Goal: Communication & Community: Answer question/provide support

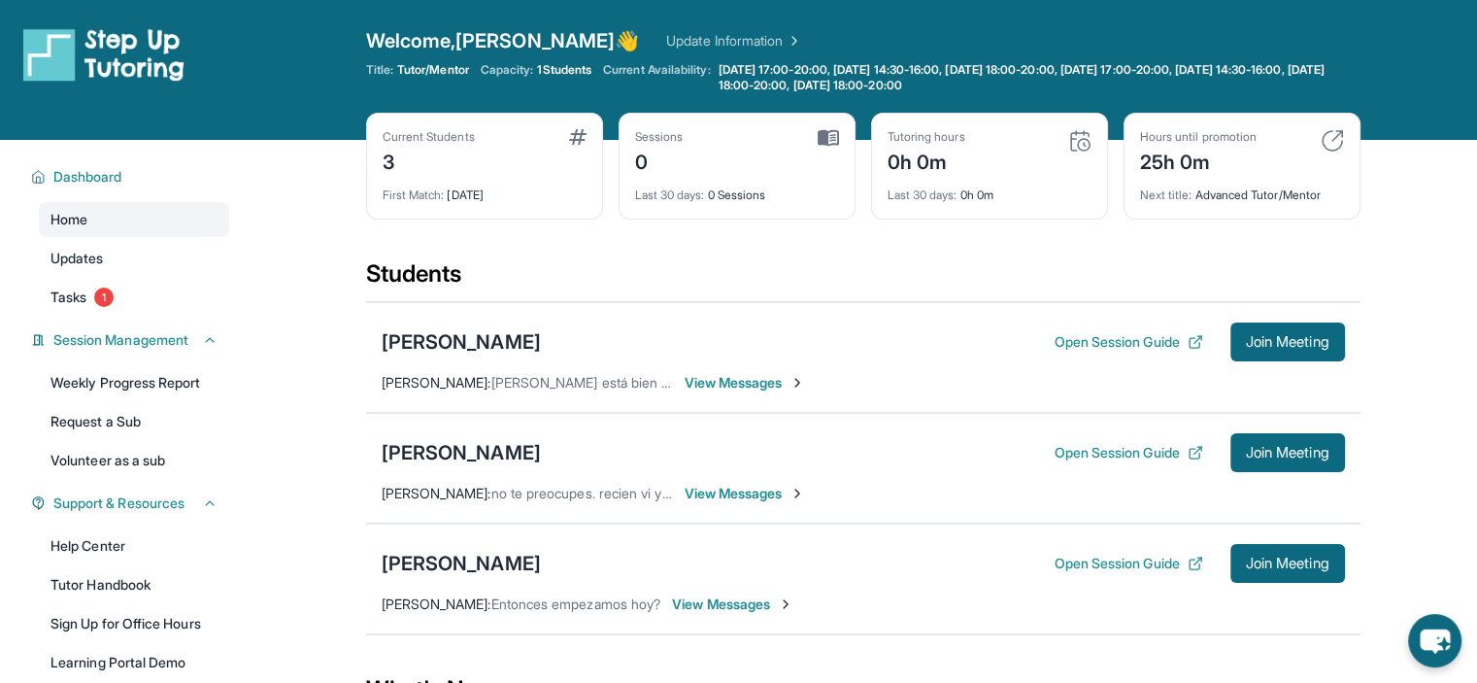
click at [714, 605] on span "View Messages" at bounding box center [732, 603] width 121 height 19
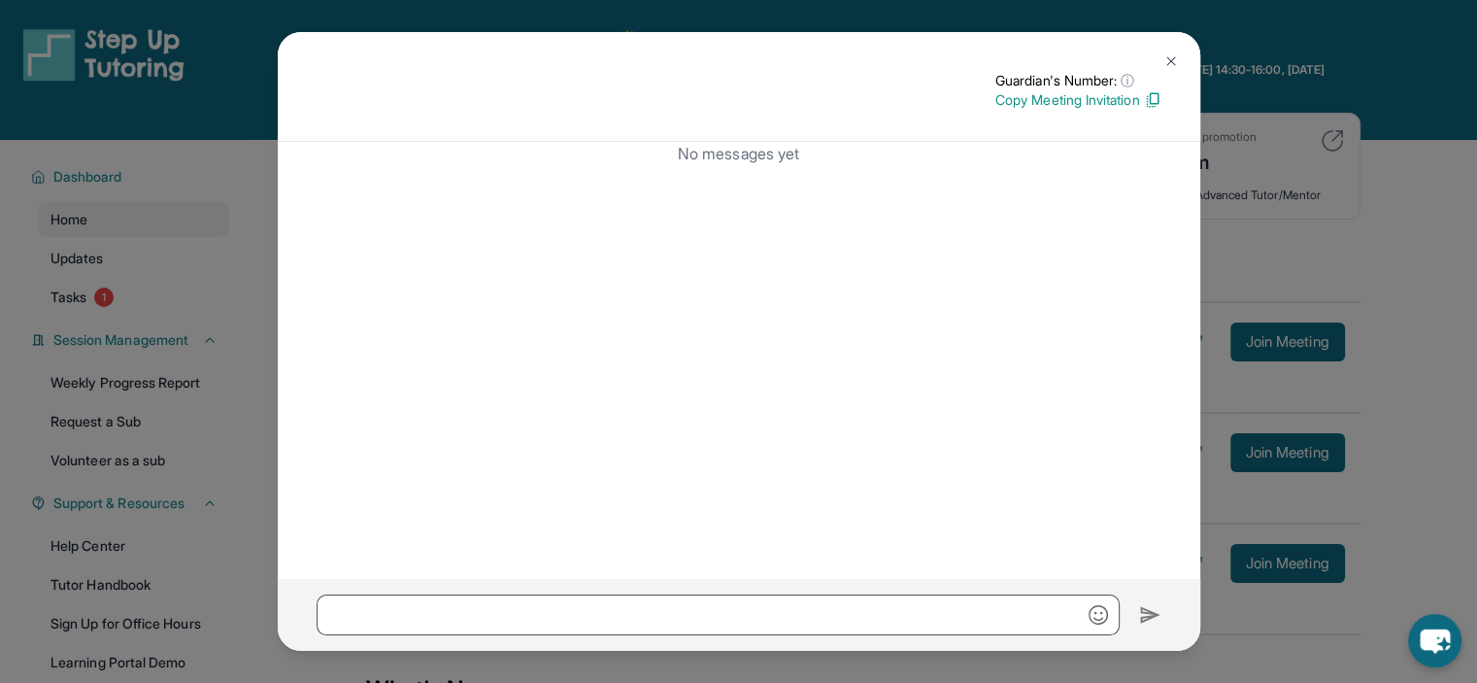
click at [1159, 58] on button at bounding box center [1171, 61] width 39 height 39
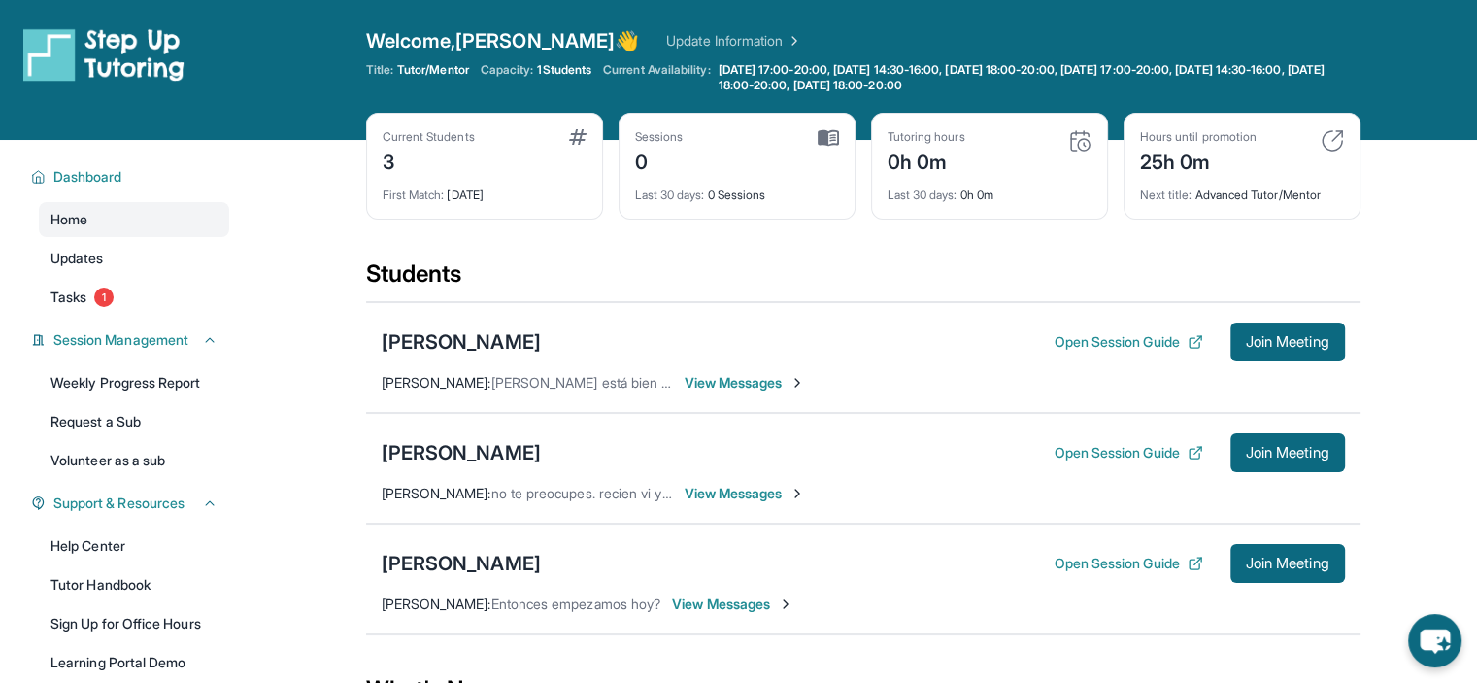
click at [730, 494] on span "View Messages" at bounding box center [745, 493] width 121 height 19
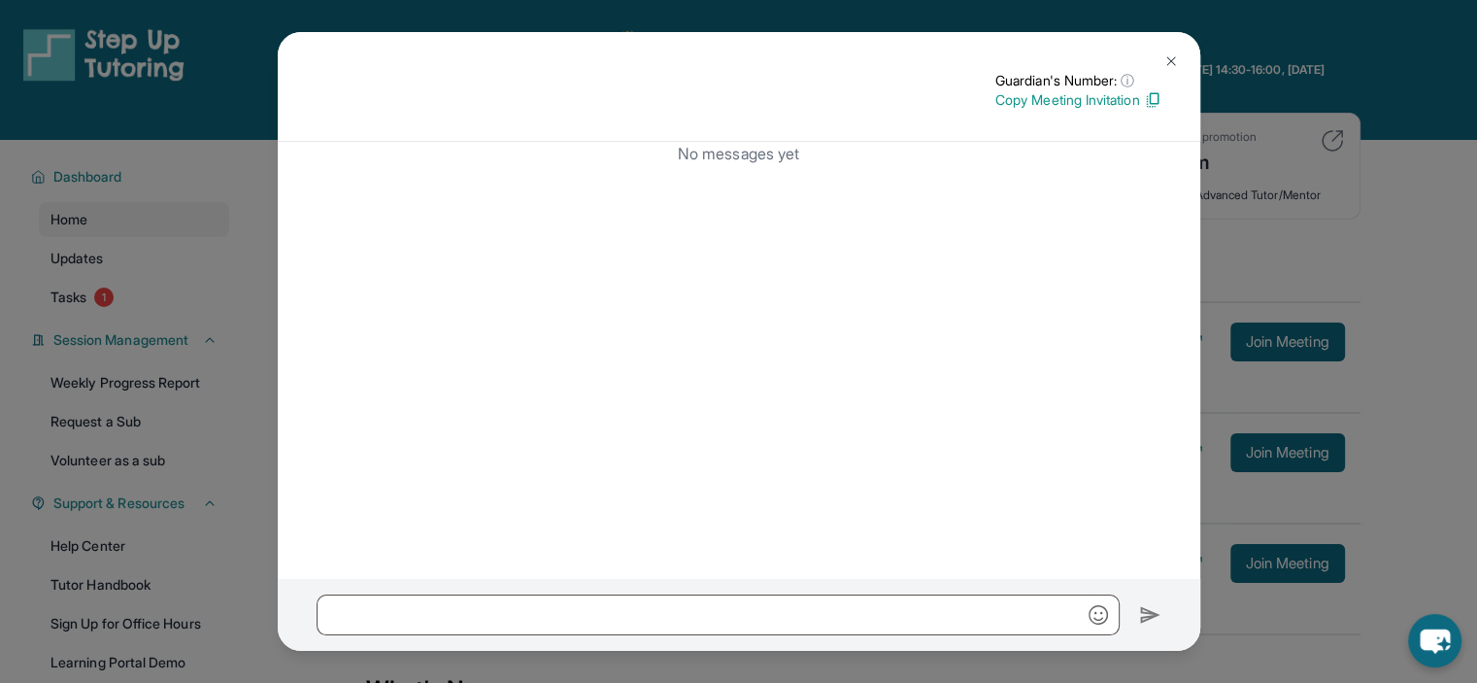
click at [1176, 53] on img at bounding box center [1171, 61] width 16 height 16
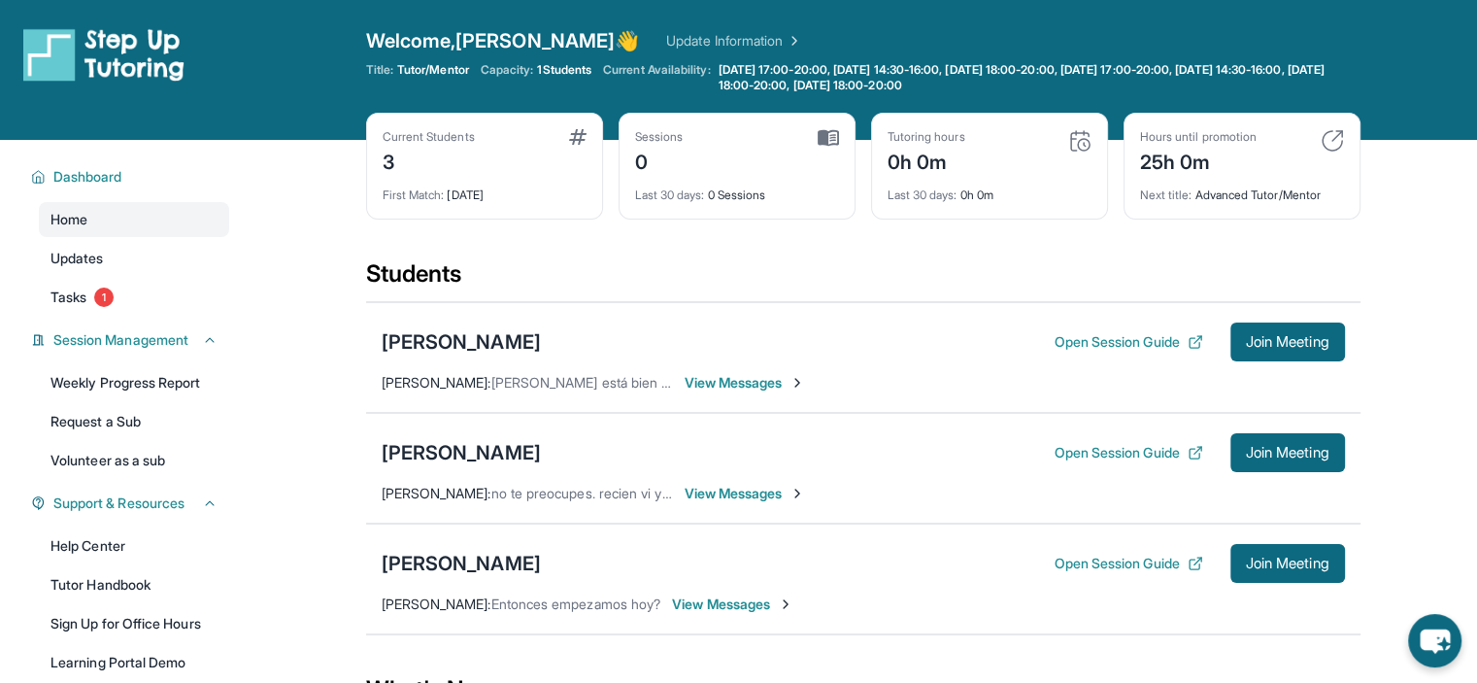
click at [773, 387] on span "View Messages" at bounding box center [745, 382] width 121 height 19
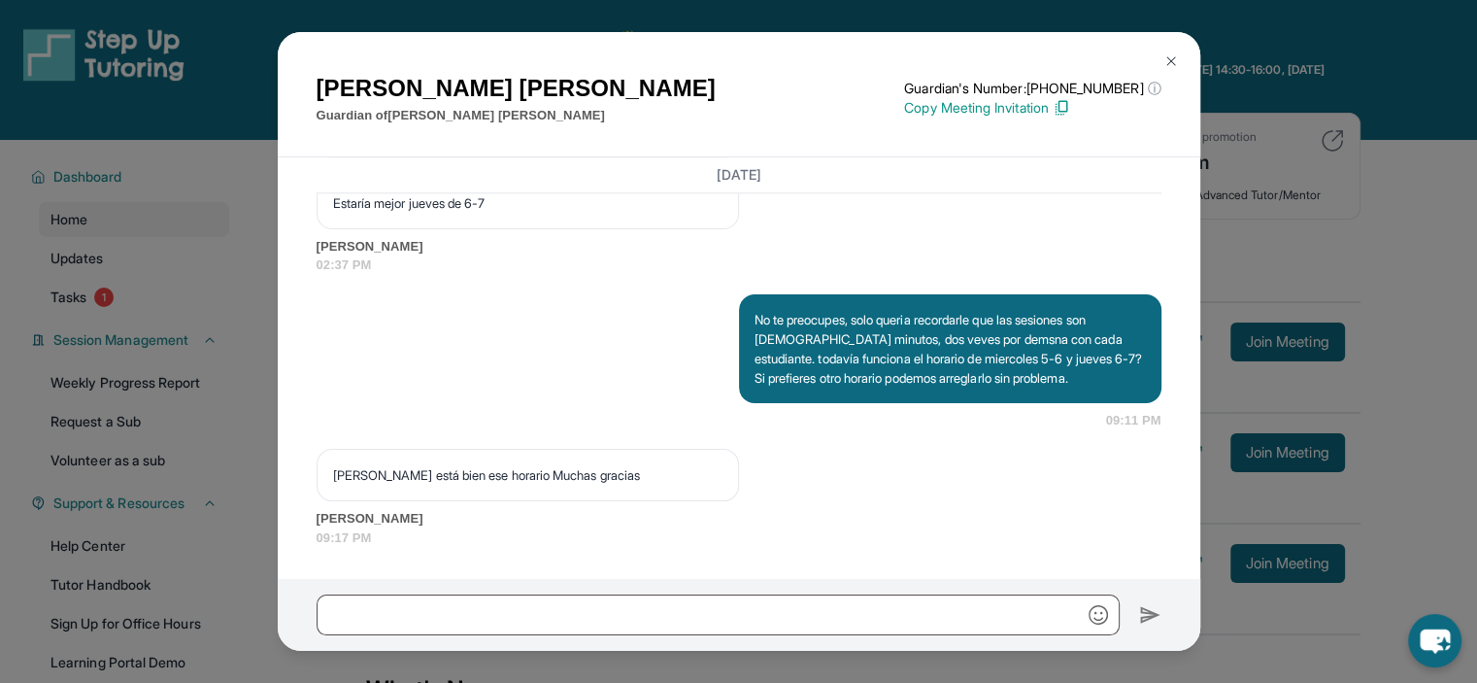
scroll to position [2329, 0]
click at [1172, 63] on img at bounding box center [1171, 61] width 16 height 16
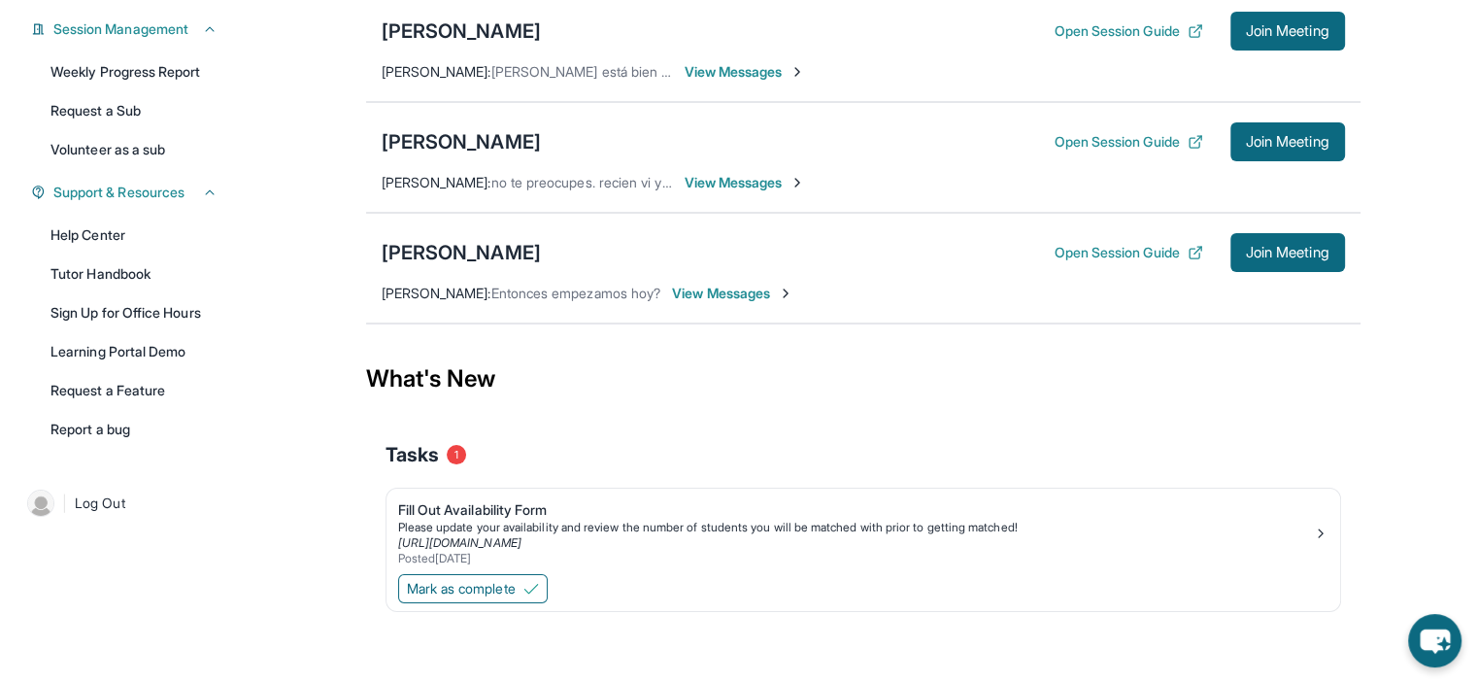
scroll to position [0, 0]
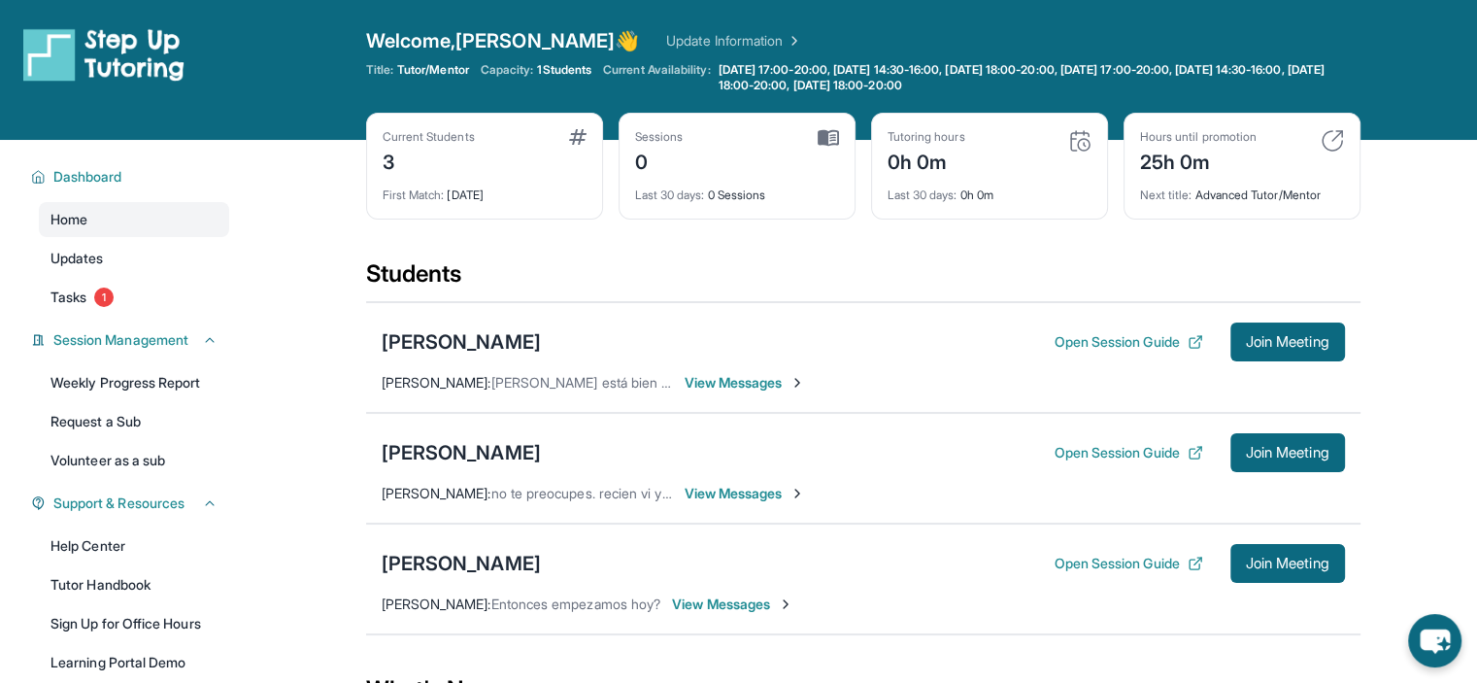
click at [789, 298] on div "Students" at bounding box center [863, 279] width 994 height 43
click at [757, 600] on span "View Messages" at bounding box center [732, 603] width 121 height 19
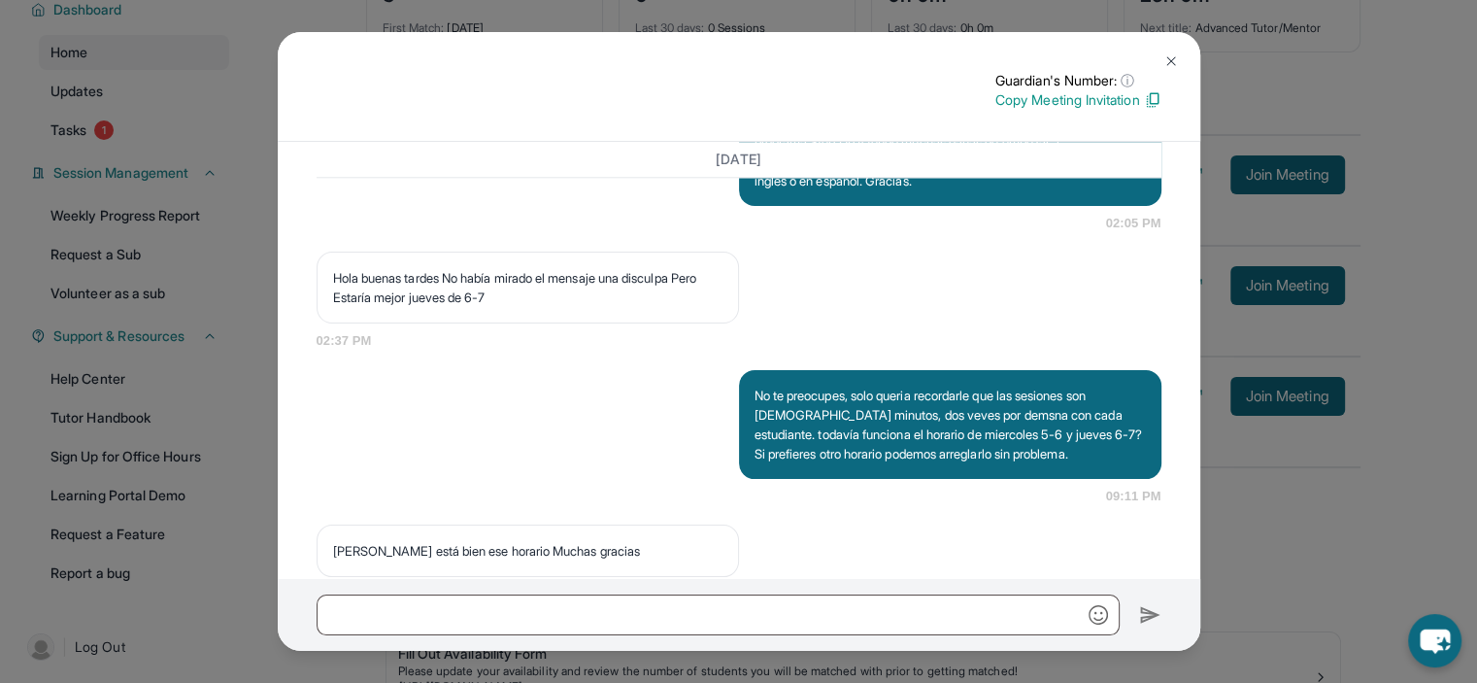
scroll to position [2276, 0]
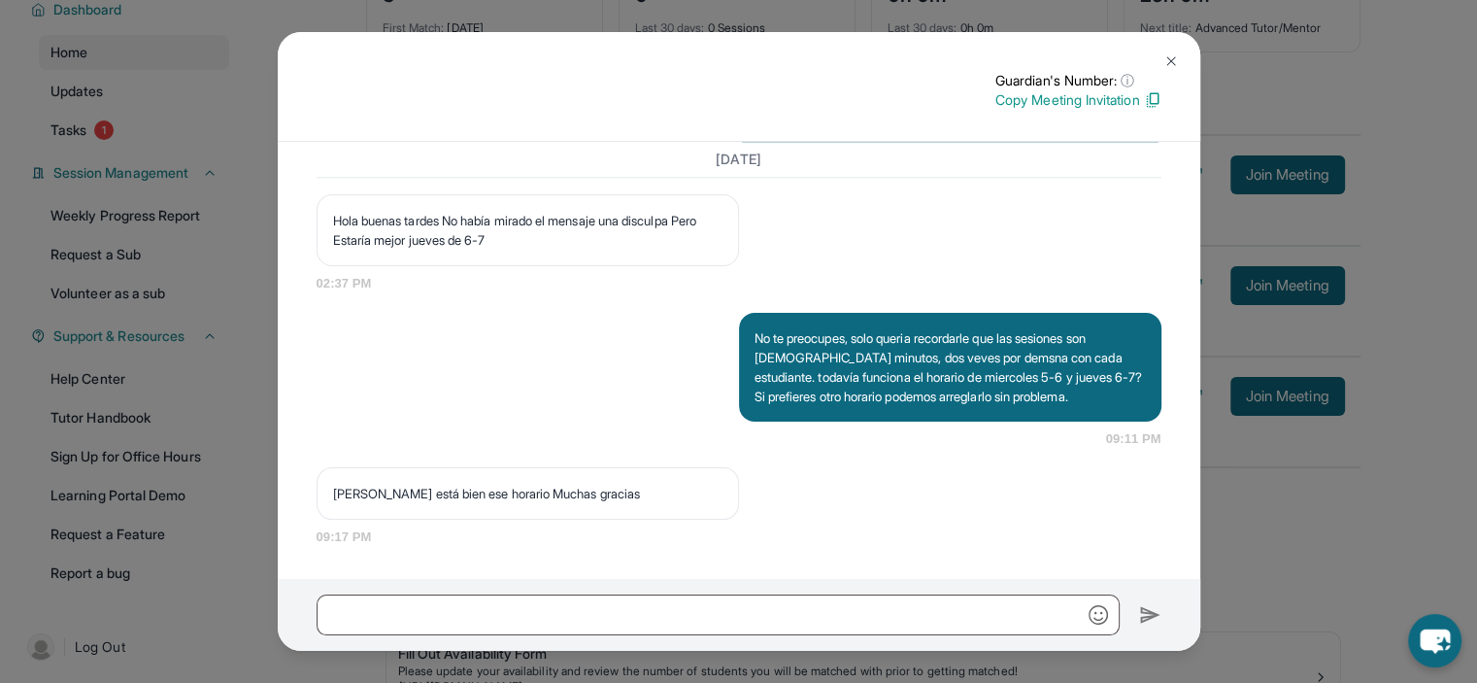
click at [1251, 294] on div "Guardian's Number: ⓘ This isn't the guardian's real number — it's a private for…" at bounding box center [738, 341] width 1477 height 683
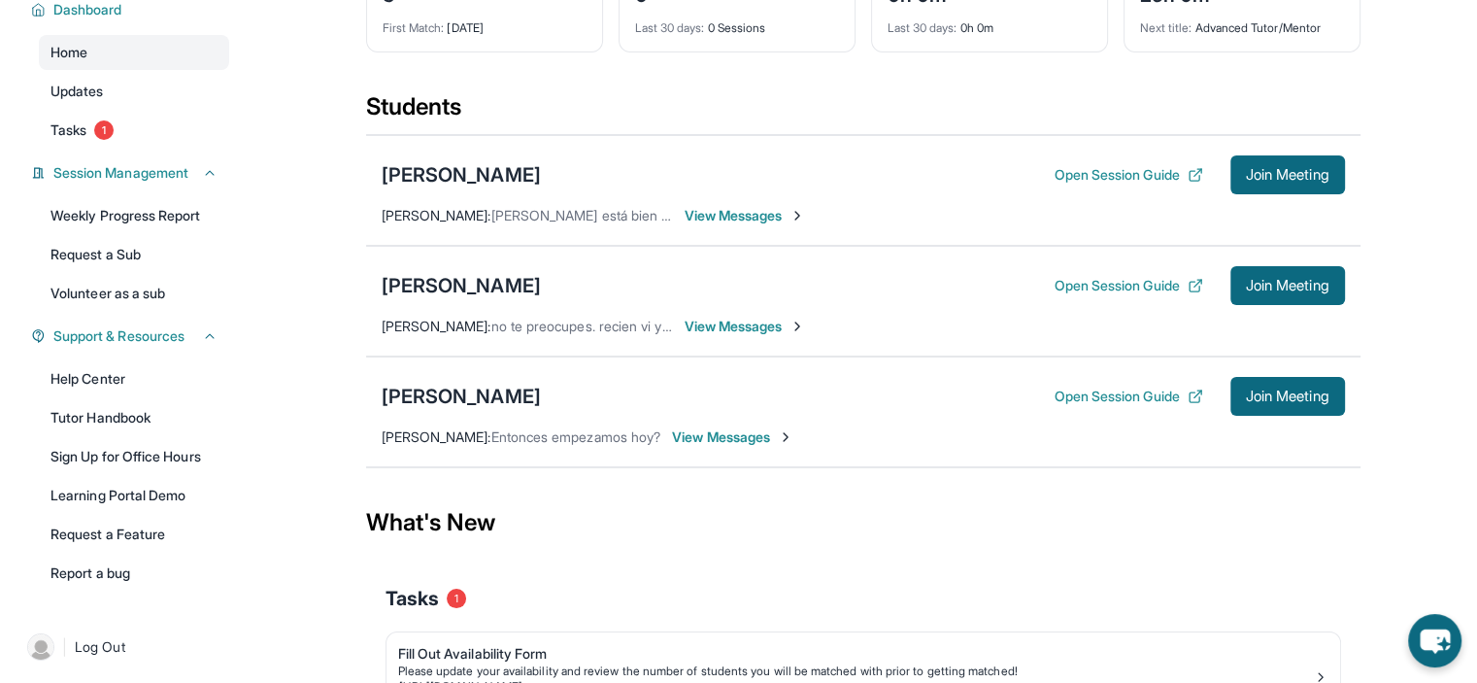
click at [773, 319] on span "View Messages" at bounding box center [745, 326] width 121 height 19
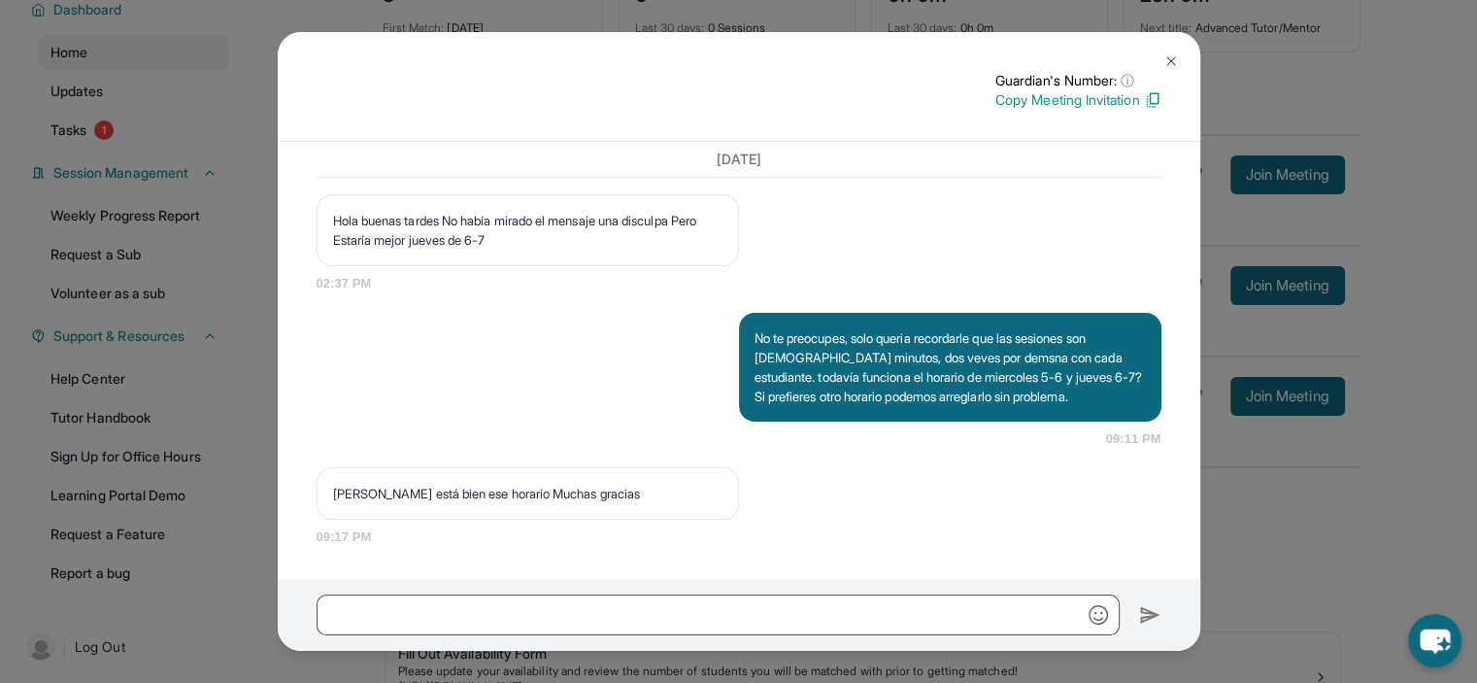
click at [1289, 448] on div "Guardian's Number: ⓘ This isn't the guardian's real number — it's a private for…" at bounding box center [738, 341] width 1477 height 683
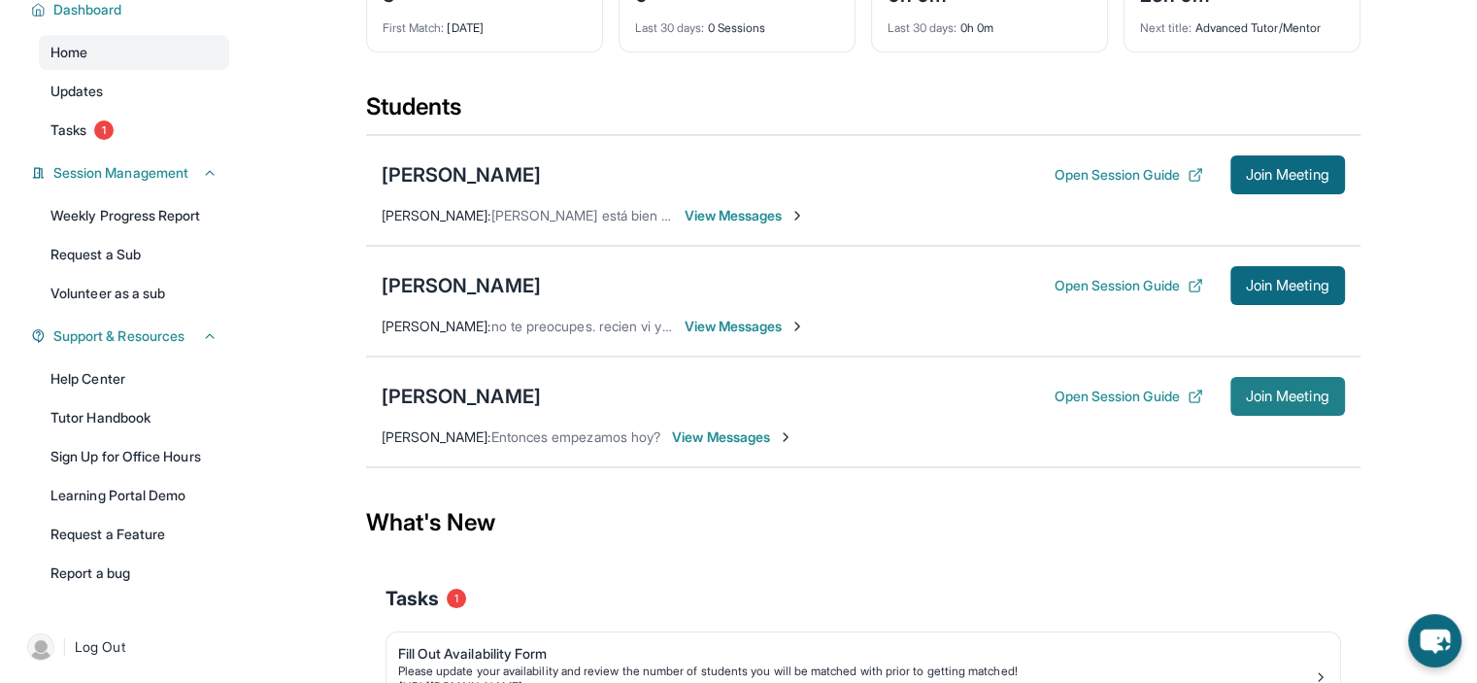
click at [1267, 390] on span "Join Meeting" at bounding box center [1288, 396] width 84 height 12
click at [1066, 399] on button "Open Session Guide" at bounding box center [1128, 396] width 149 height 19
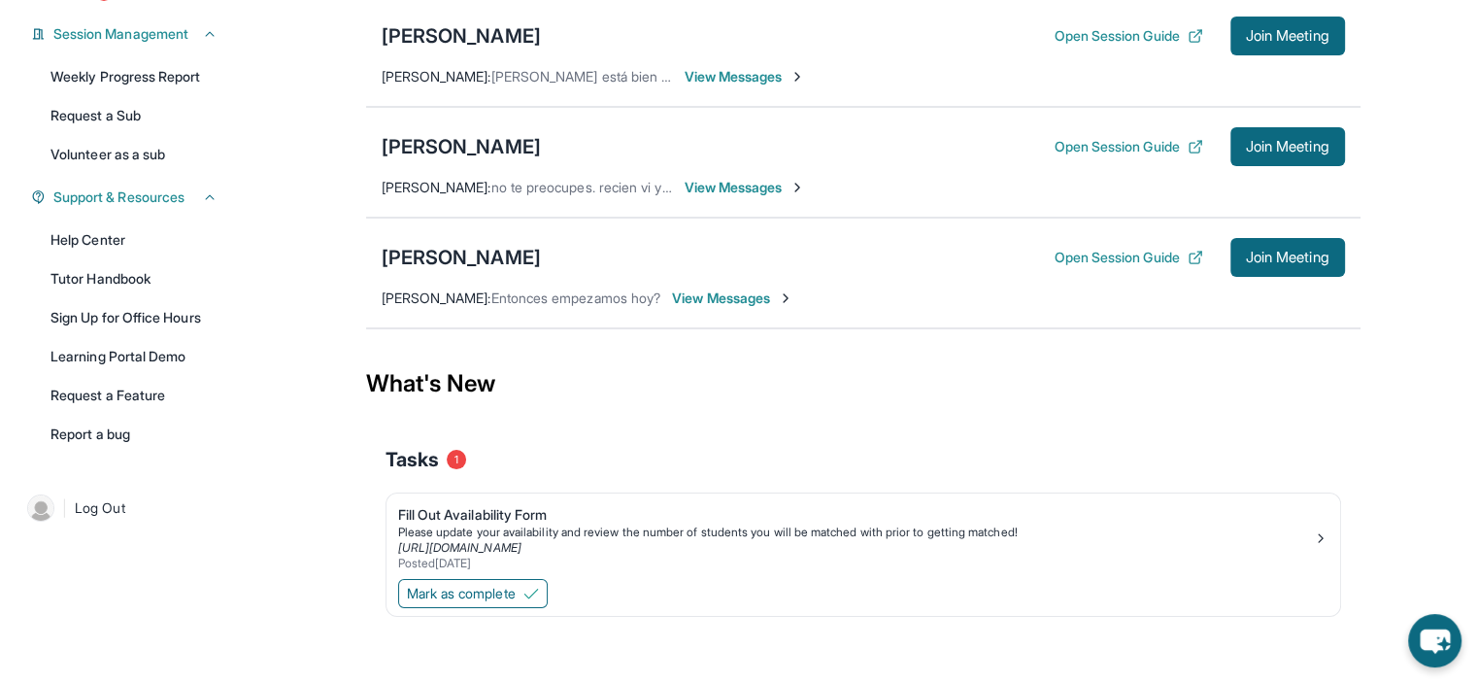
scroll to position [310, 0]
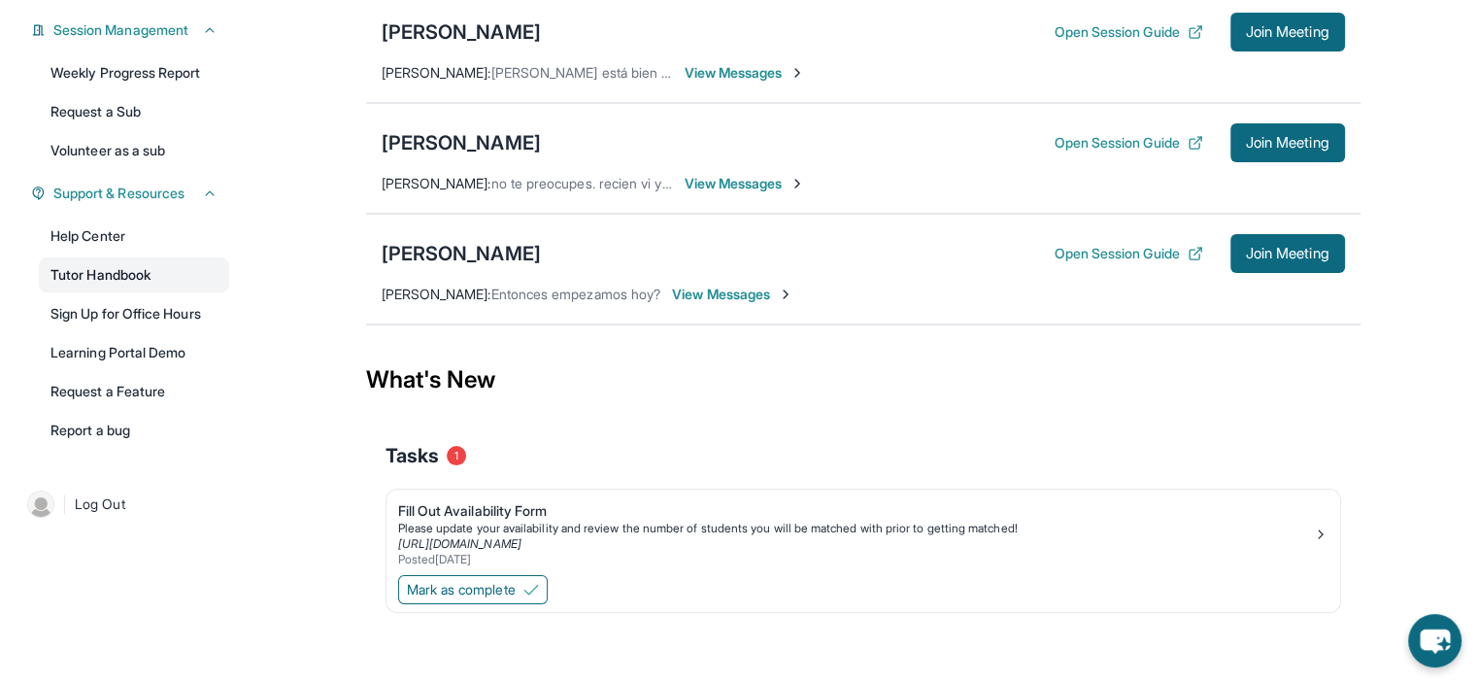
click at [146, 292] on link "Tutor Handbook" at bounding box center [134, 274] width 190 height 35
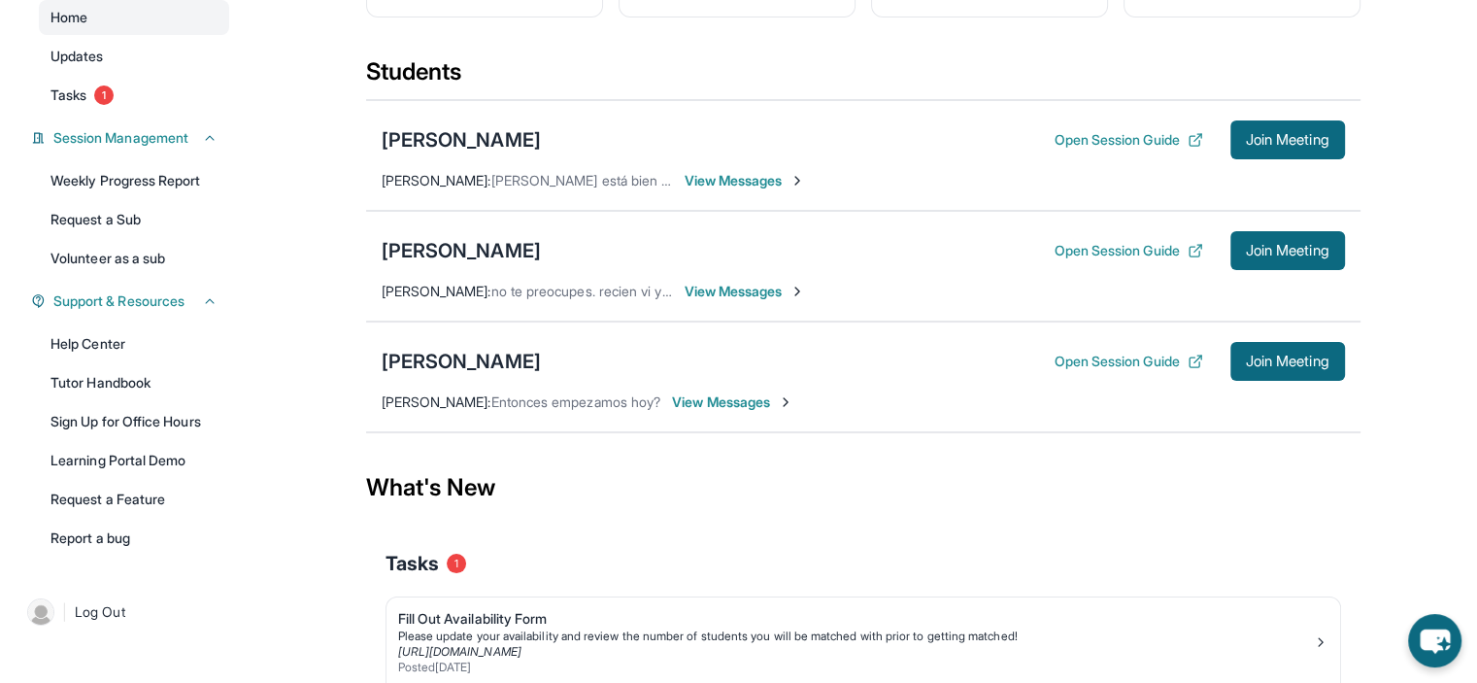
scroll to position [186, 0]
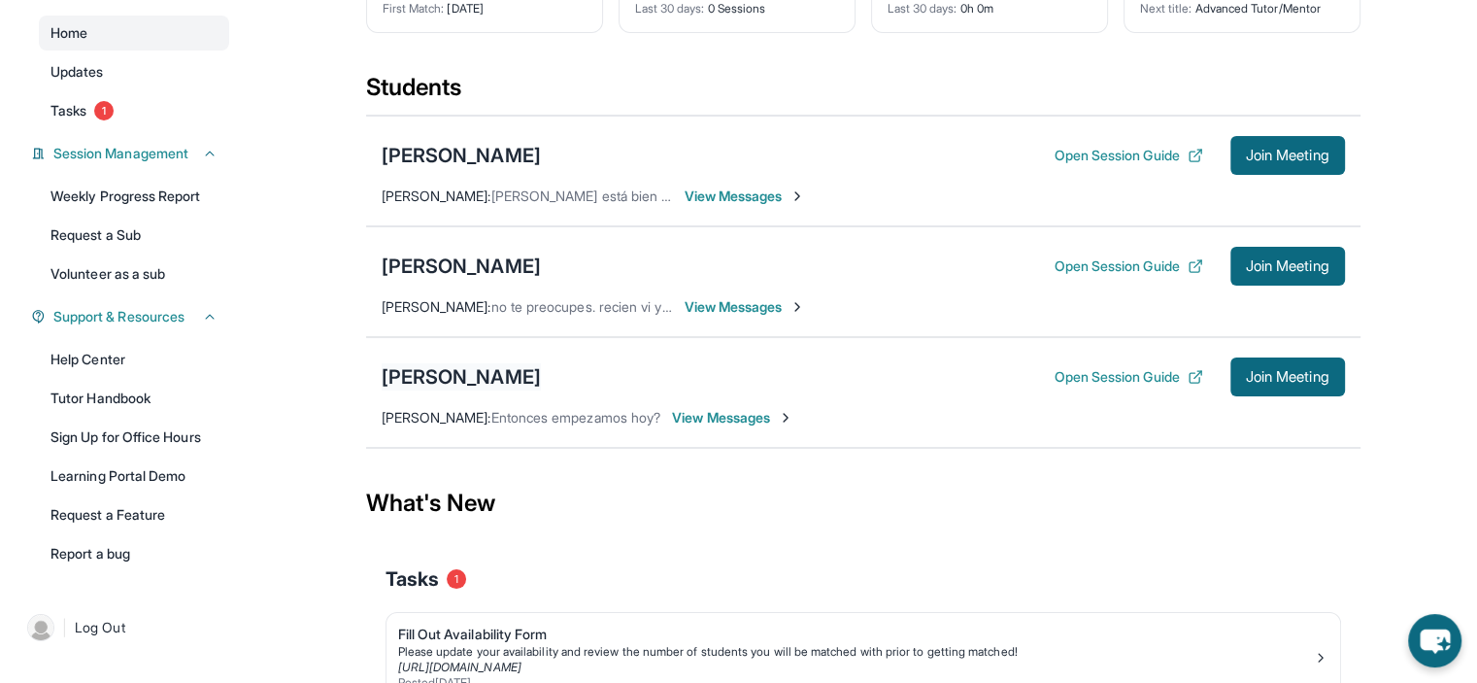
click at [451, 372] on div "[PERSON_NAME]" at bounding box center [461, 376] width 159 height 27
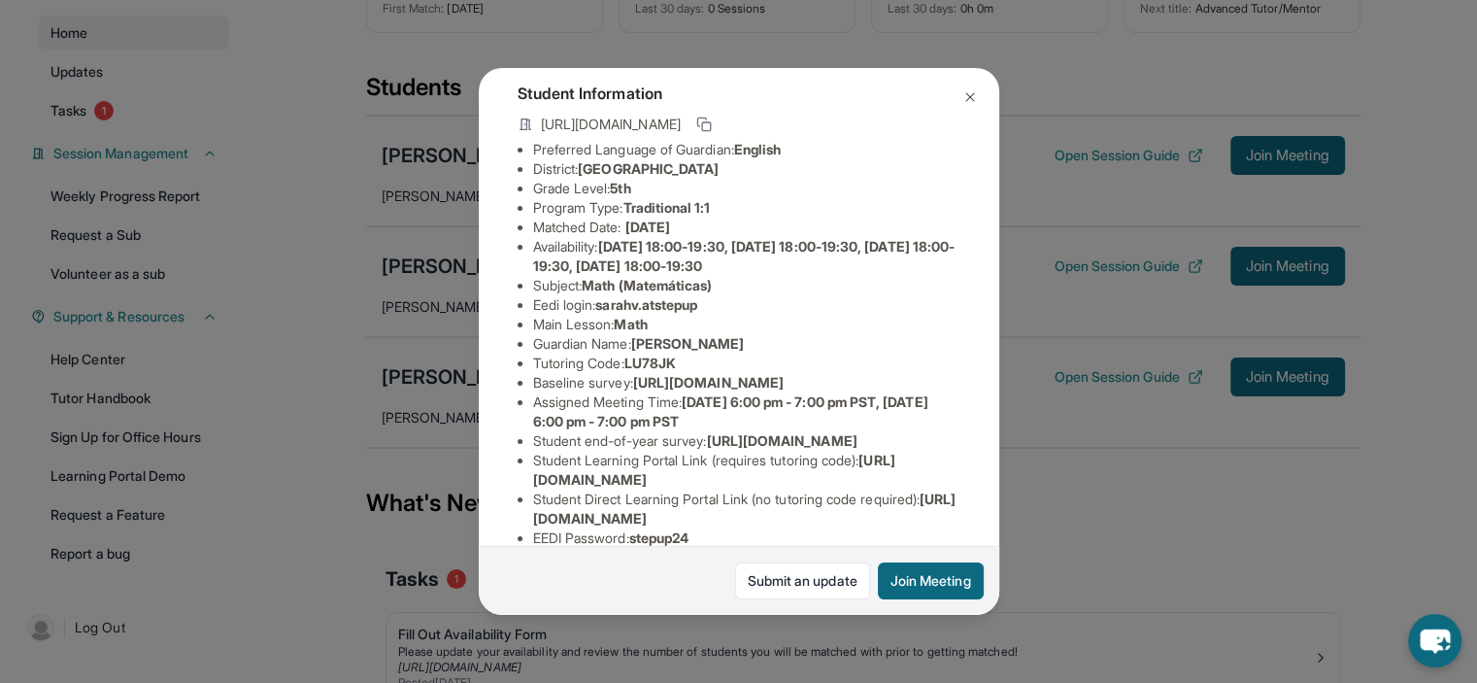
scroll to position [0, 0]
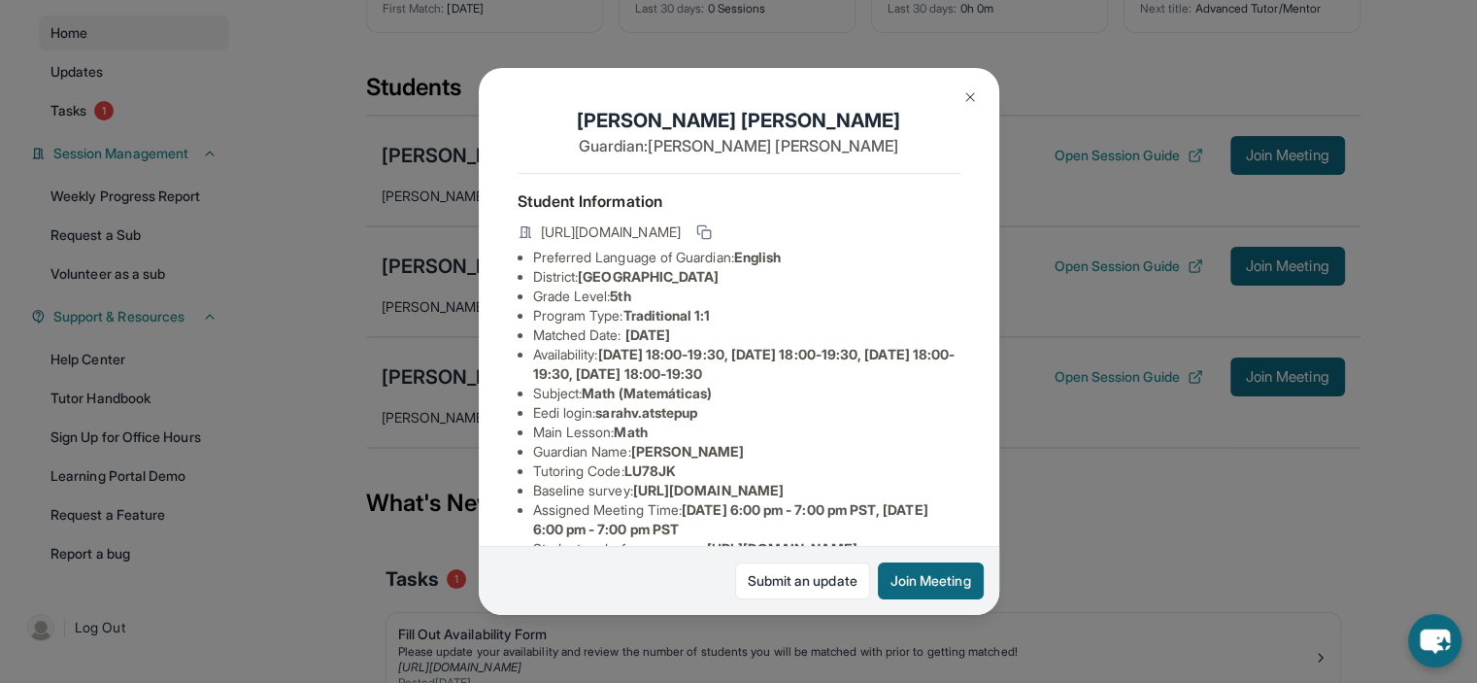
click at [408, 420] on div "[PERSON_NAME] Guardian: [PERSON_NAME] Student Information [URL][DOMAIN_NAME] Pr…" at bounding box center [738, 341] width 1477 height 683
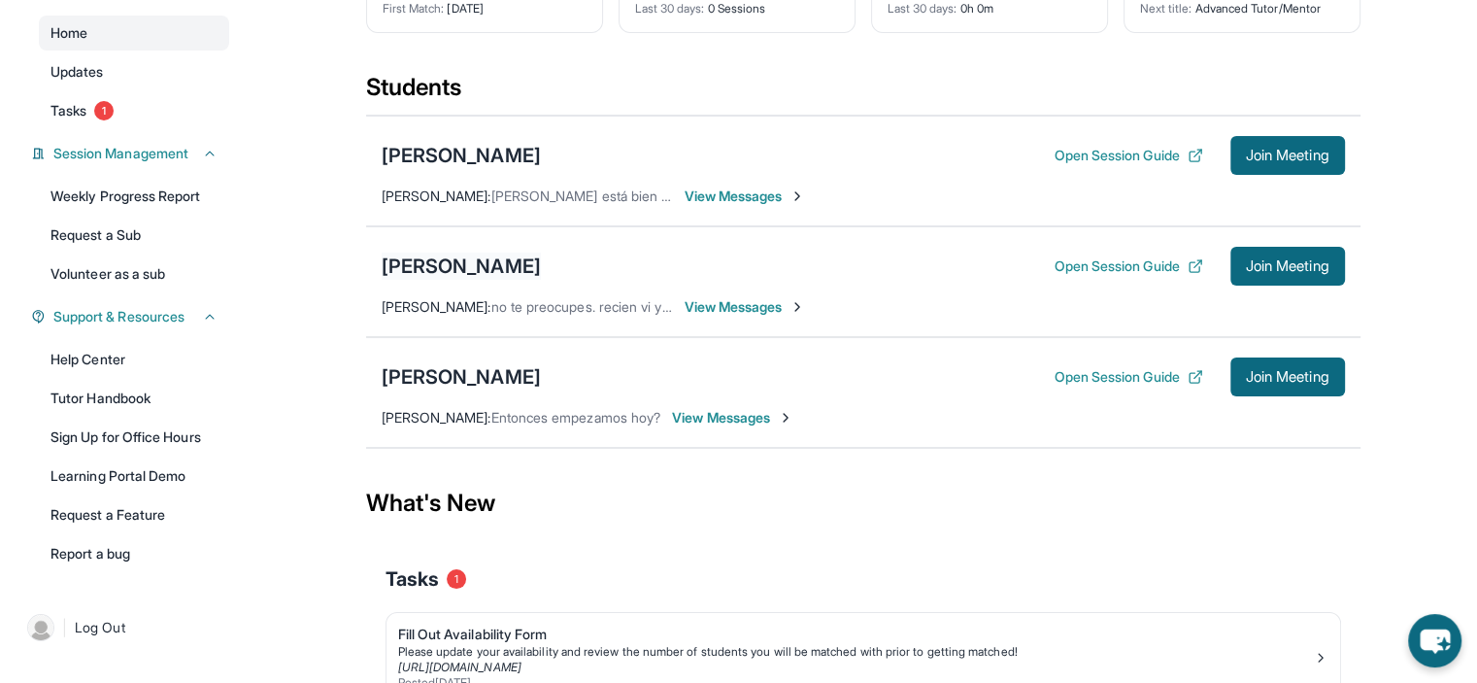
click at [511, 263] on div "[PERSON_NAME]" at bounding box center [461, 265] width 159 height 27
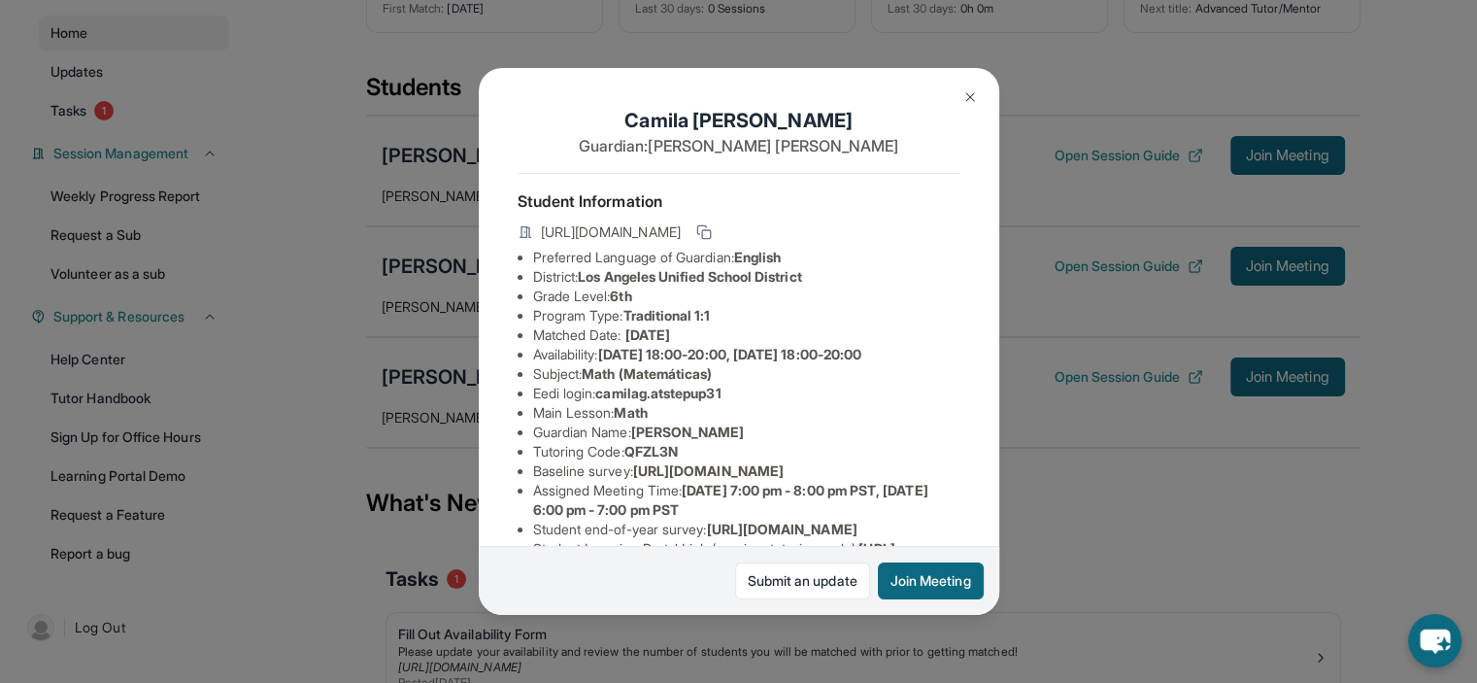
click at [412, 279] on div "[PERSON_NAME] Guardian: [PERSON_NAME] Student Information [URL][DOMAIN_NAME] Pr…" at bounding box center [738, 341] width 1477 height 683
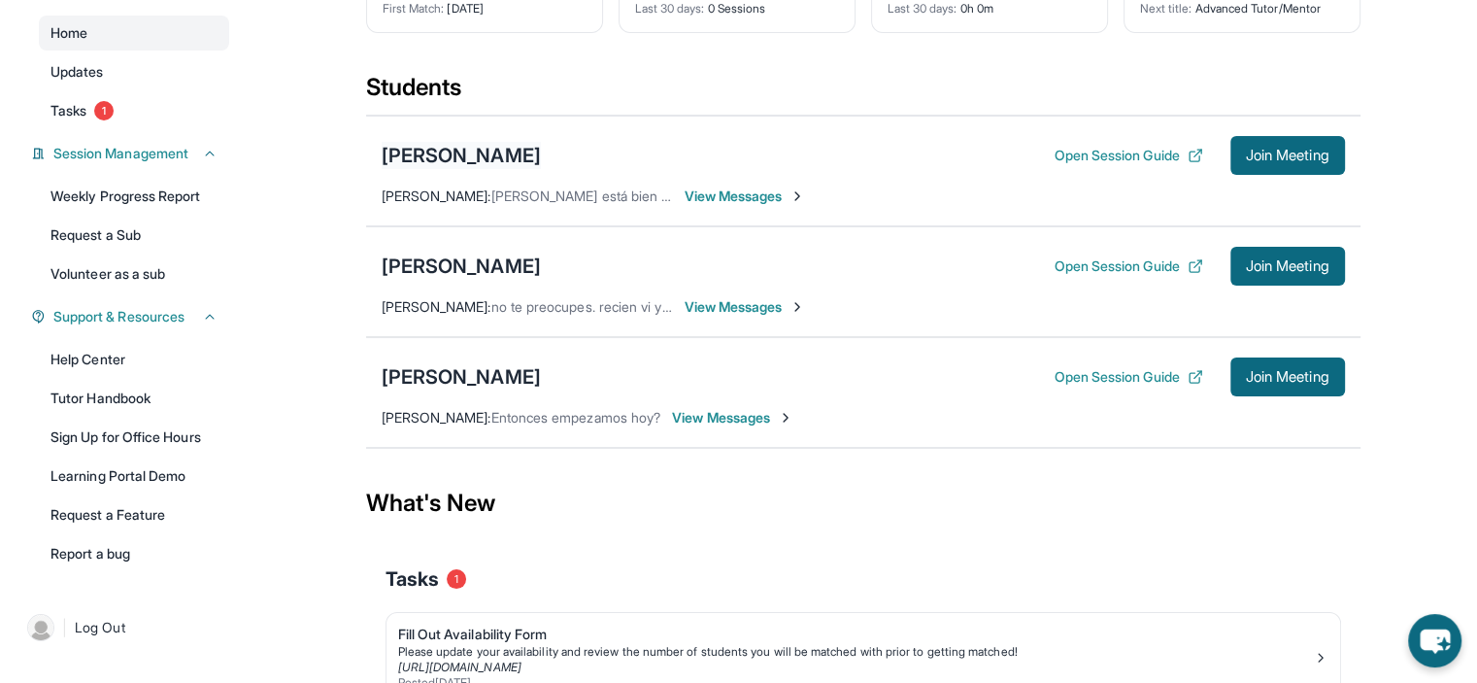
click at [441, 147] on div "[PERSON_NAME]" at bounding box center [461, 155] width 159 height 27
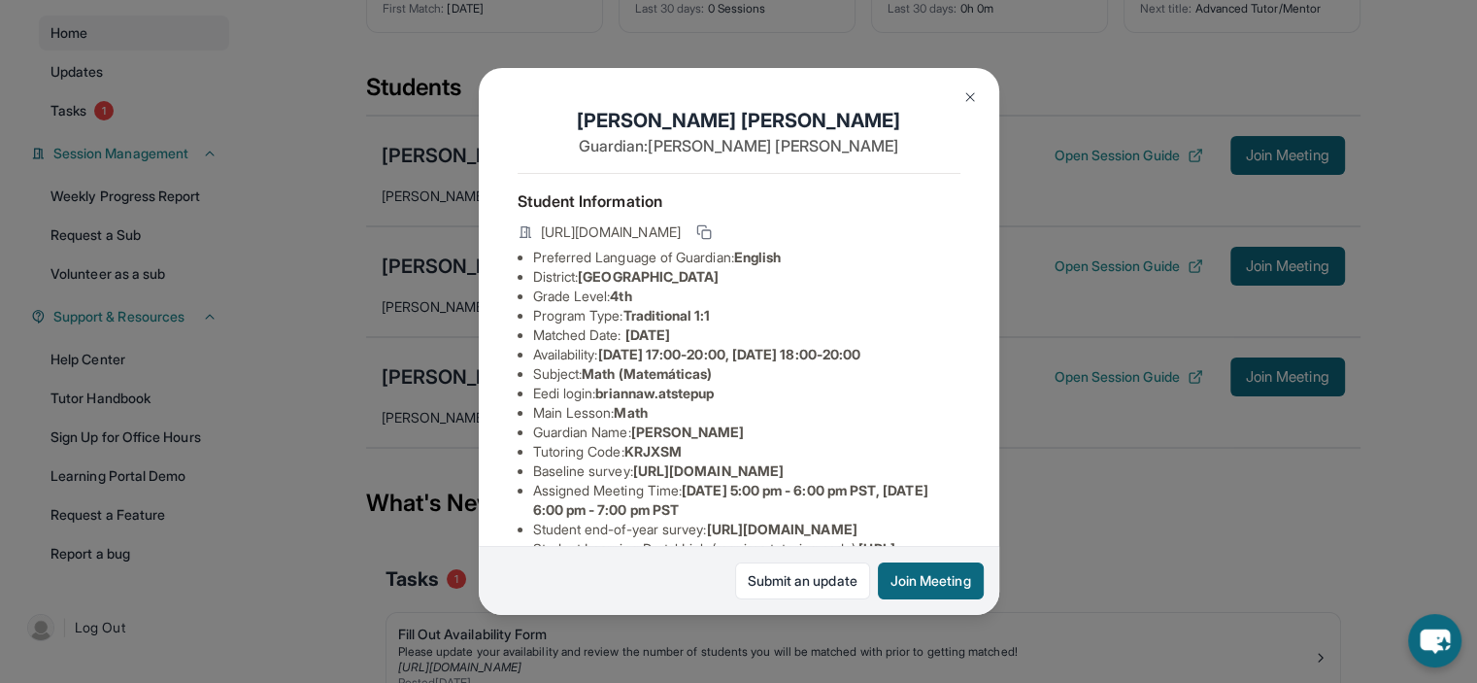
click at [422, 423] on div "[PERSON_NAME] Guardian: [PERSON_NAME] Student Information [URL][DOMAIN_NAME] Pr…" at bounding box center [738, 341] width 1477 height 683
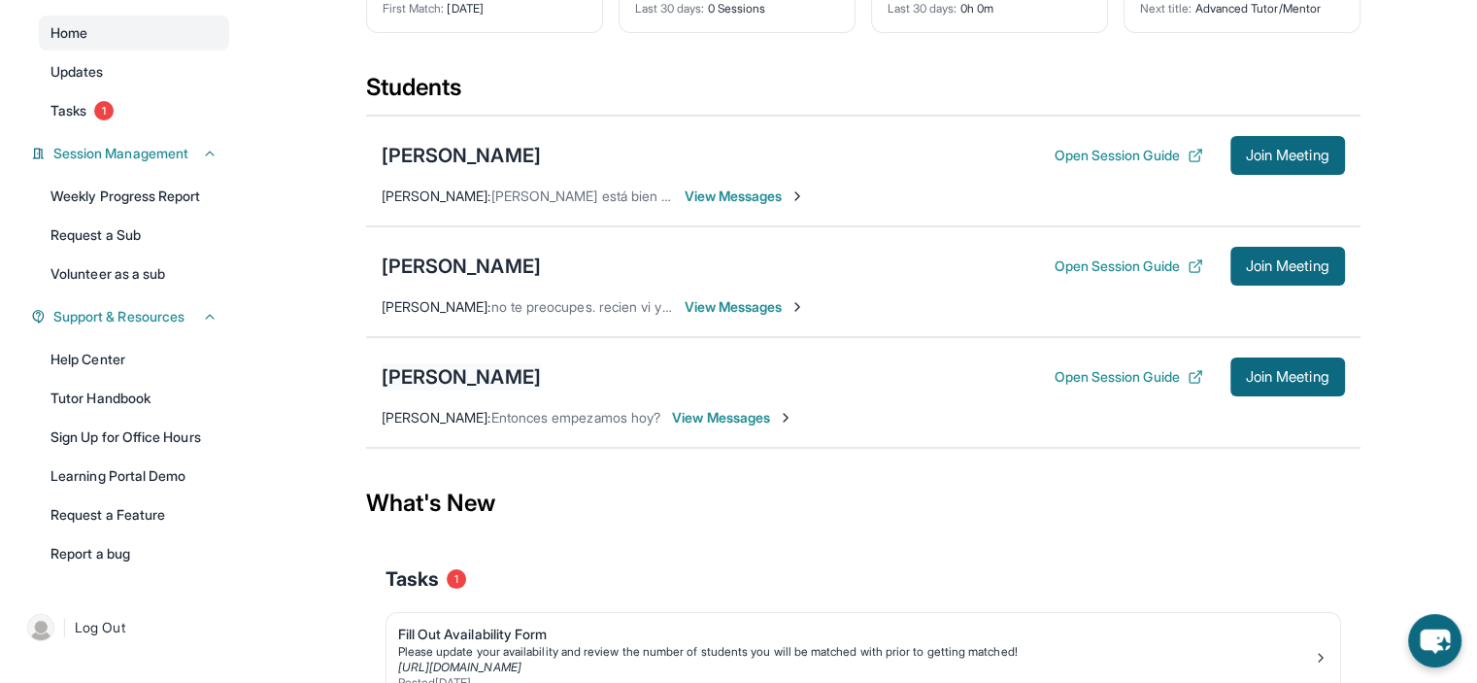
click at [427, 382] on div "[PERSON_NAME]" at bounding box center [461, 376] width 159 height 27
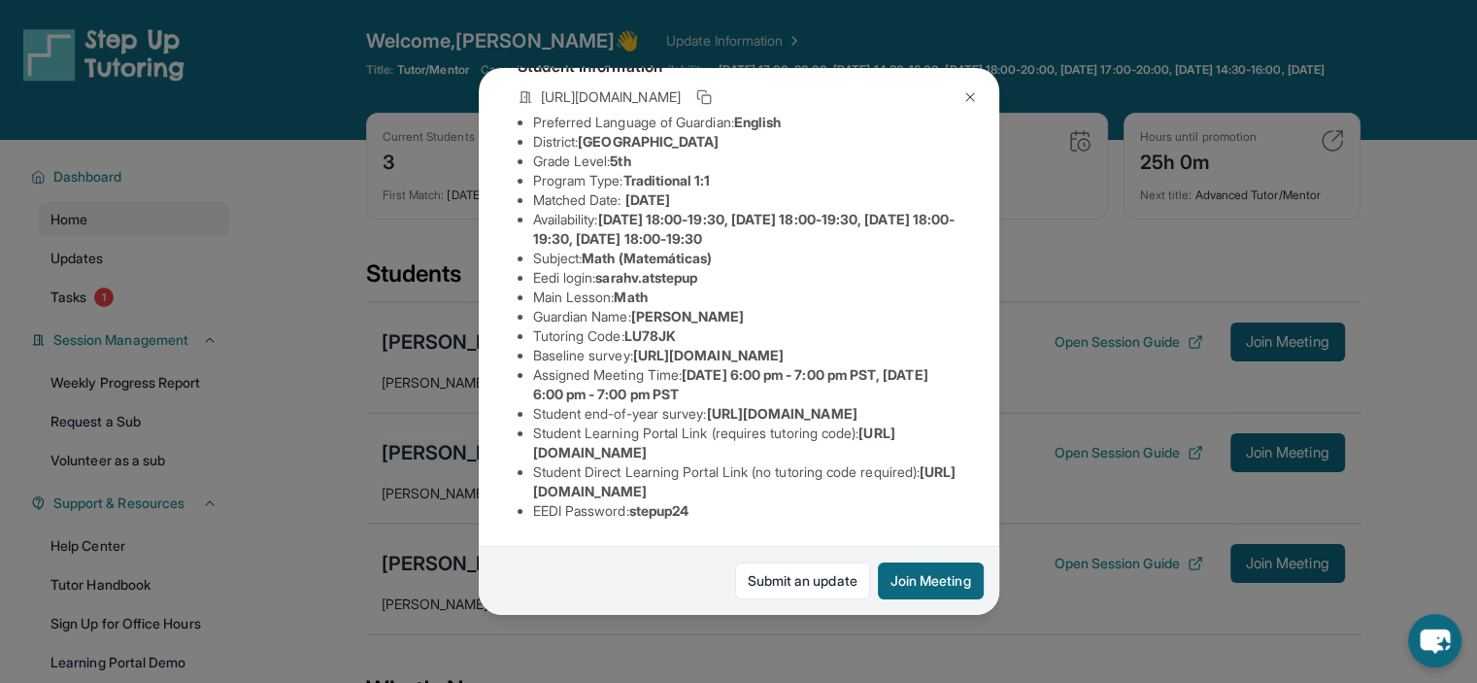
click at [454, 447] on div "[PERSON_NAME] Guardian: [PERSON_NAME] Student Information [URL][DOMAIN_NAME] Pr…" at bounding box center [738, 341] width 1477 height 683
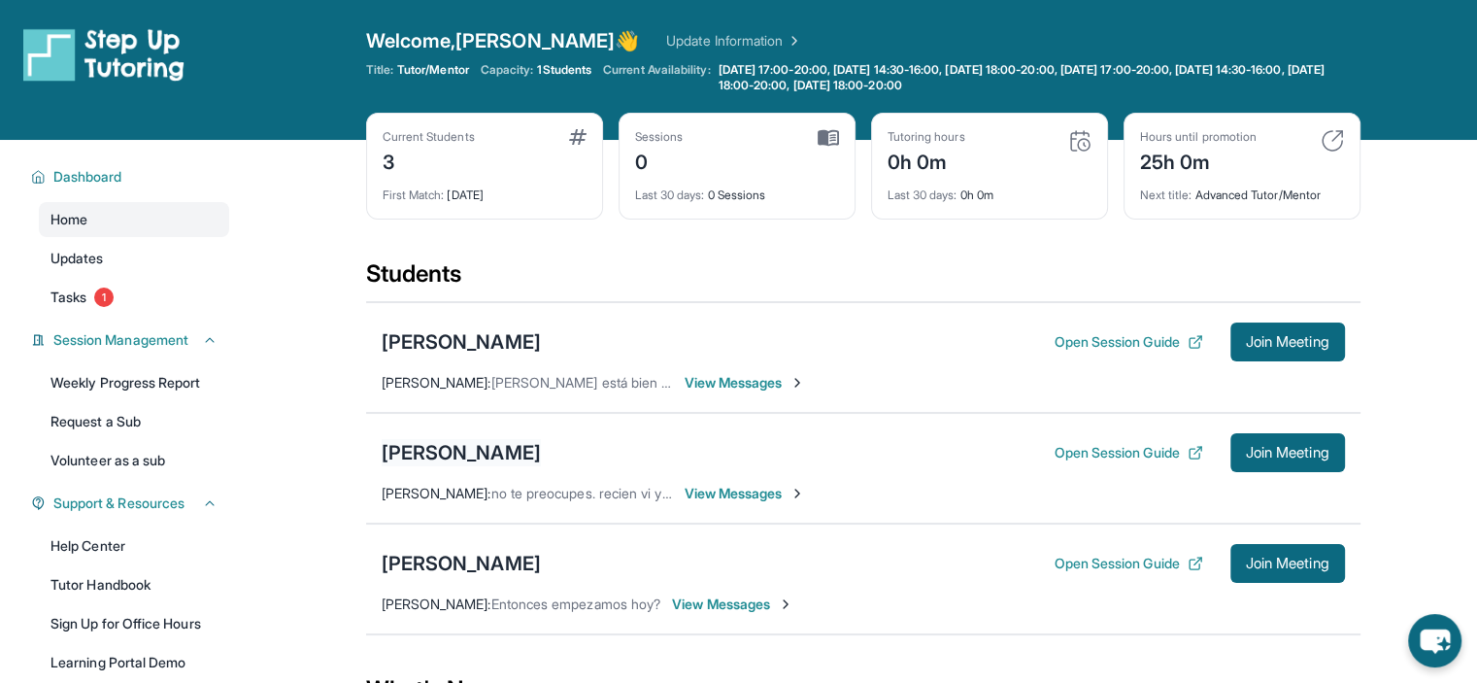
click at [454, 450] on div "[PERSON_NAME]" at bounding box center [461, 452] width 159 height 27
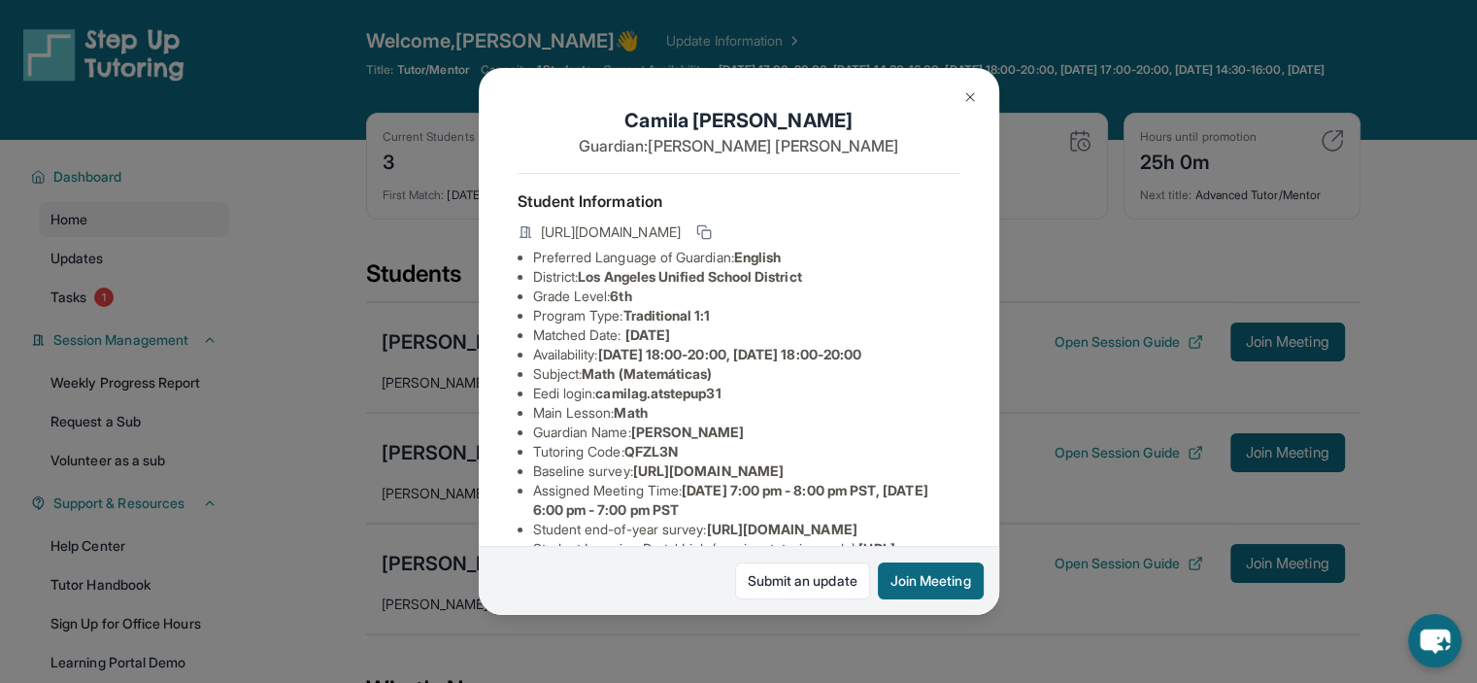
scroll to position [281, 0]
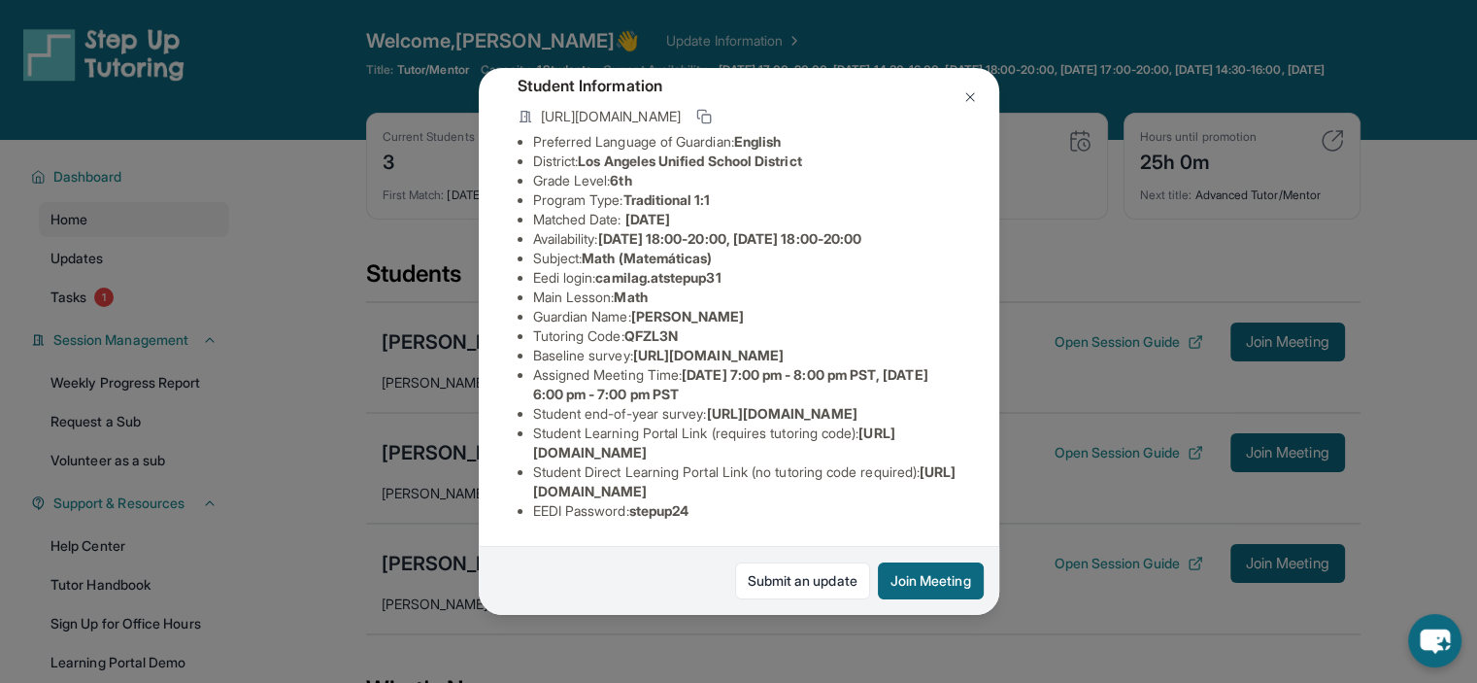
click at [407, 551] on div "[PERSON_NAME] Guardian: [PERSON_NAME] Student Information [URL][DOMAIN_NAME] Pr…" at bounding box center [738, 341] width 1477 height 683
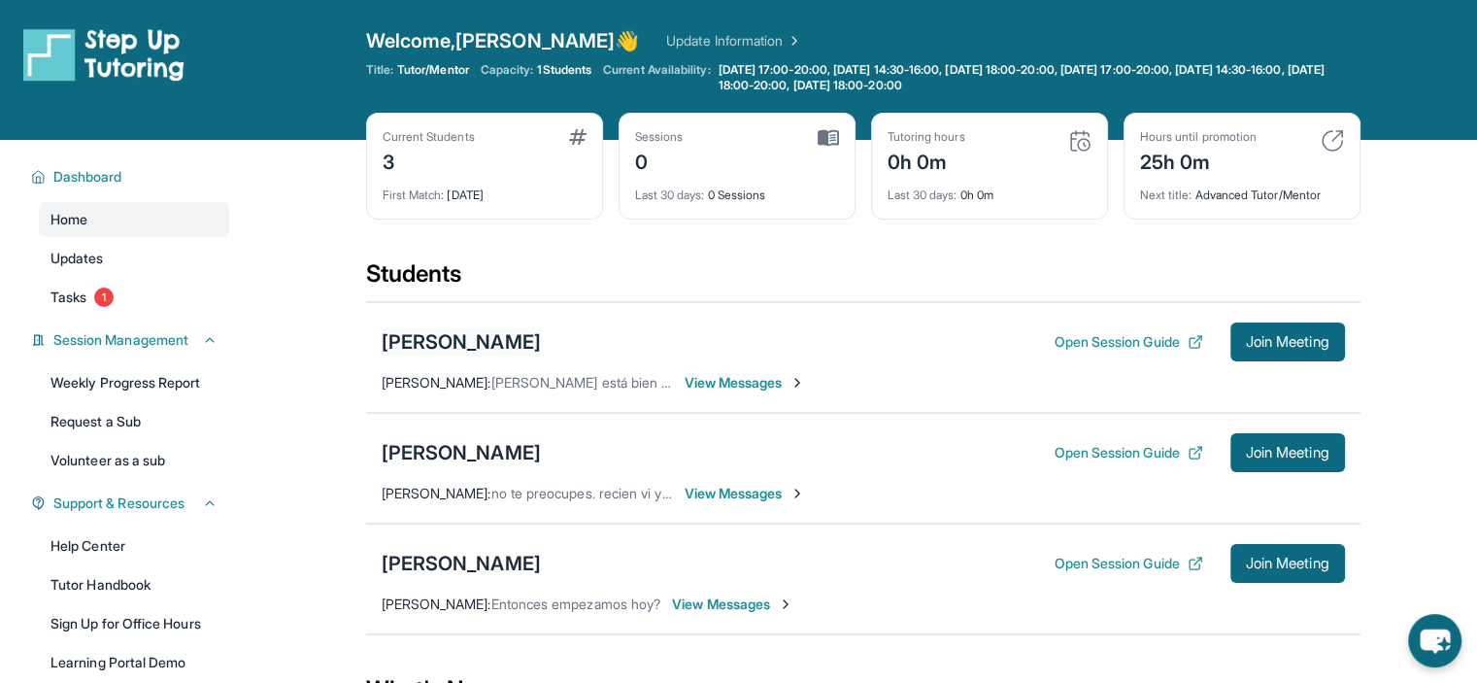
click at [479, 350] on div "[PERSON_NAME]" at bounding box center [461, 341] width 159 height 27
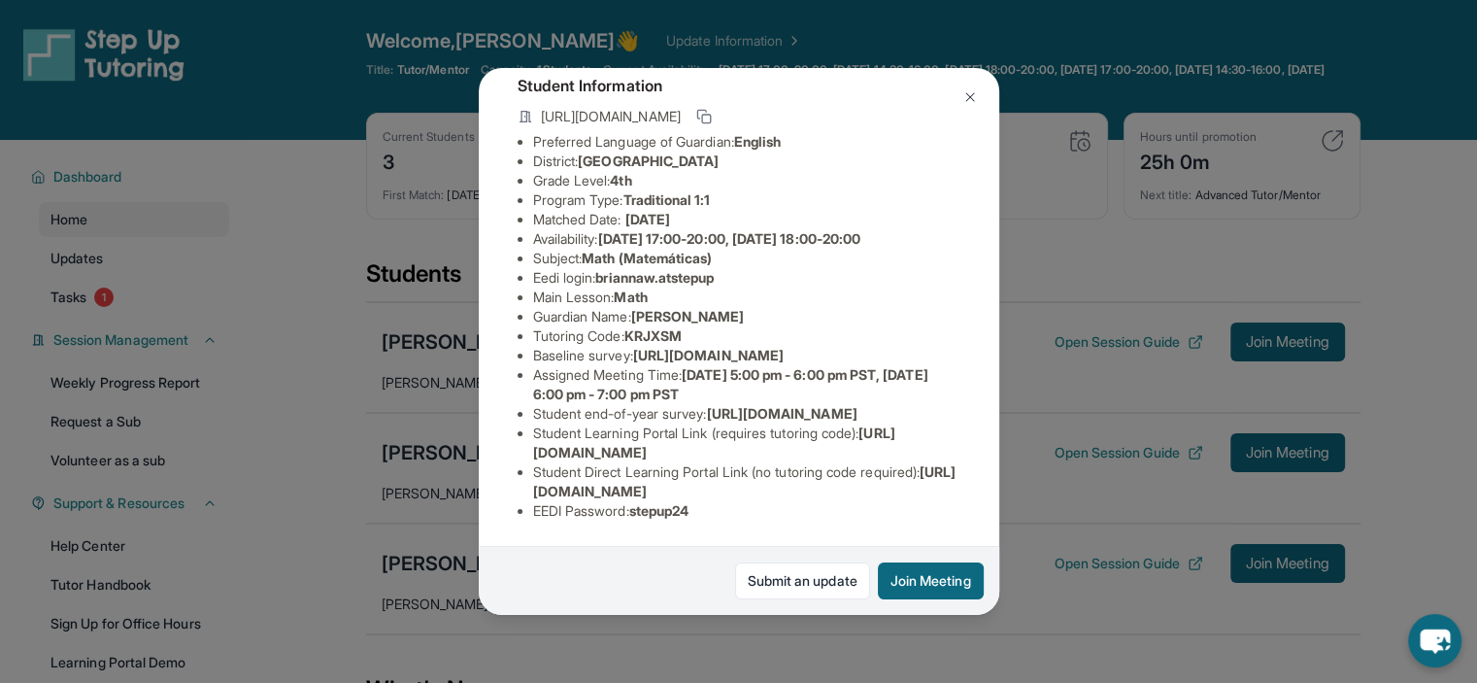
click at [454, 513] on div "[PERSON_NAME] Guardian: [PERSON_NAME] Student Information [URL][DOMAIN_NAME] Pr…" at bounding box center [738, 341] width 1477 height 683
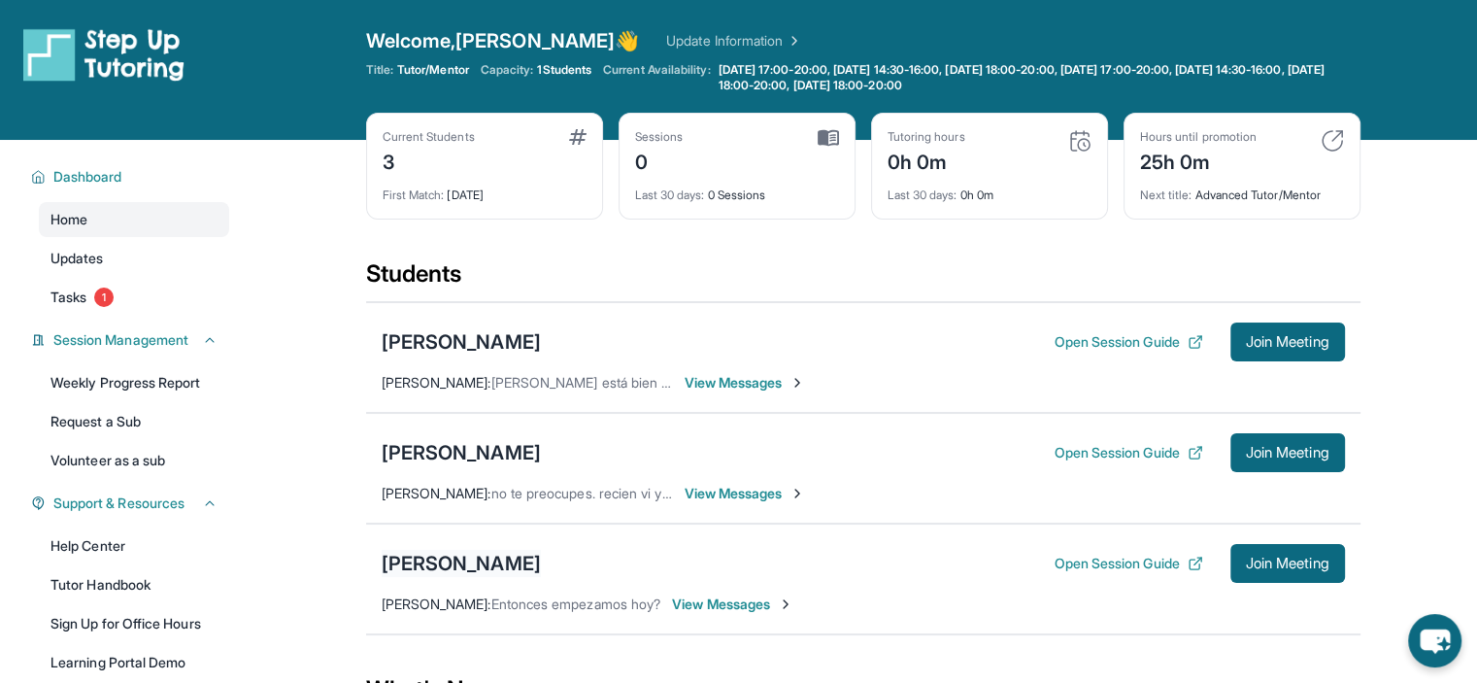
click at [466, 556] on div "[PERSON_NAME]" at bounding box center [461, 563] width 159 height 27
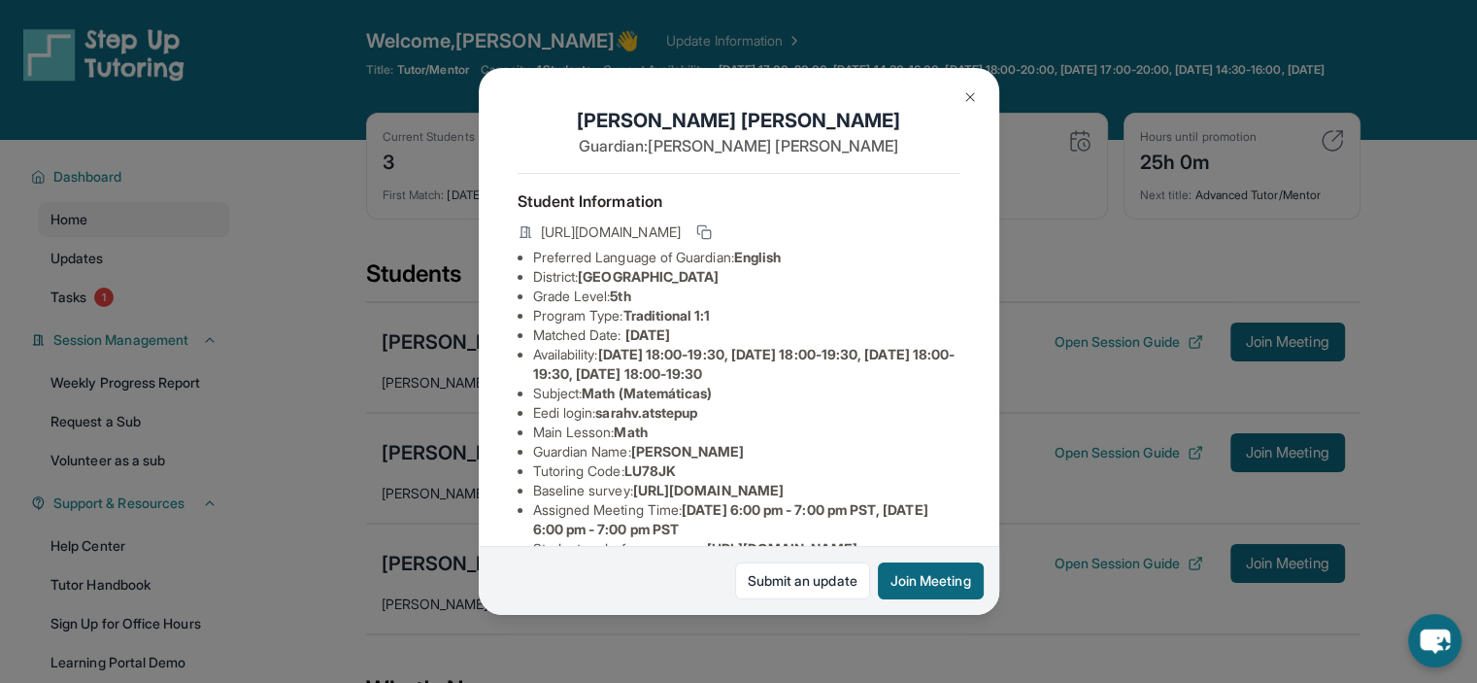
click at [431, 485] on div "[PERSON_NAME] Guardian: [PERSON_NAME] Student Information [URL][DOMAIN_NAME] Pr…" at bounding box center [738, 341] width 1477 height 683
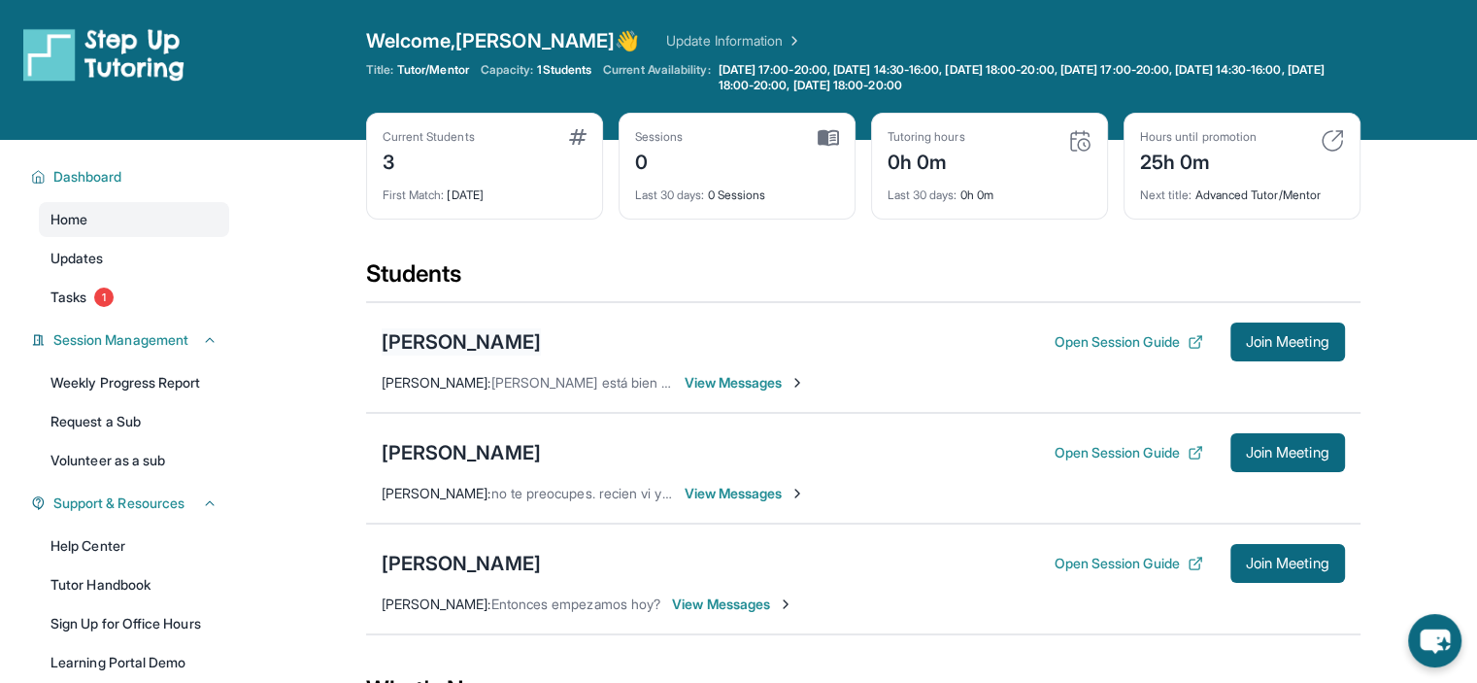
click at [458, 343] on div "[PERSON_NAME]" at bounding box center [461, 341] width 159 height 27
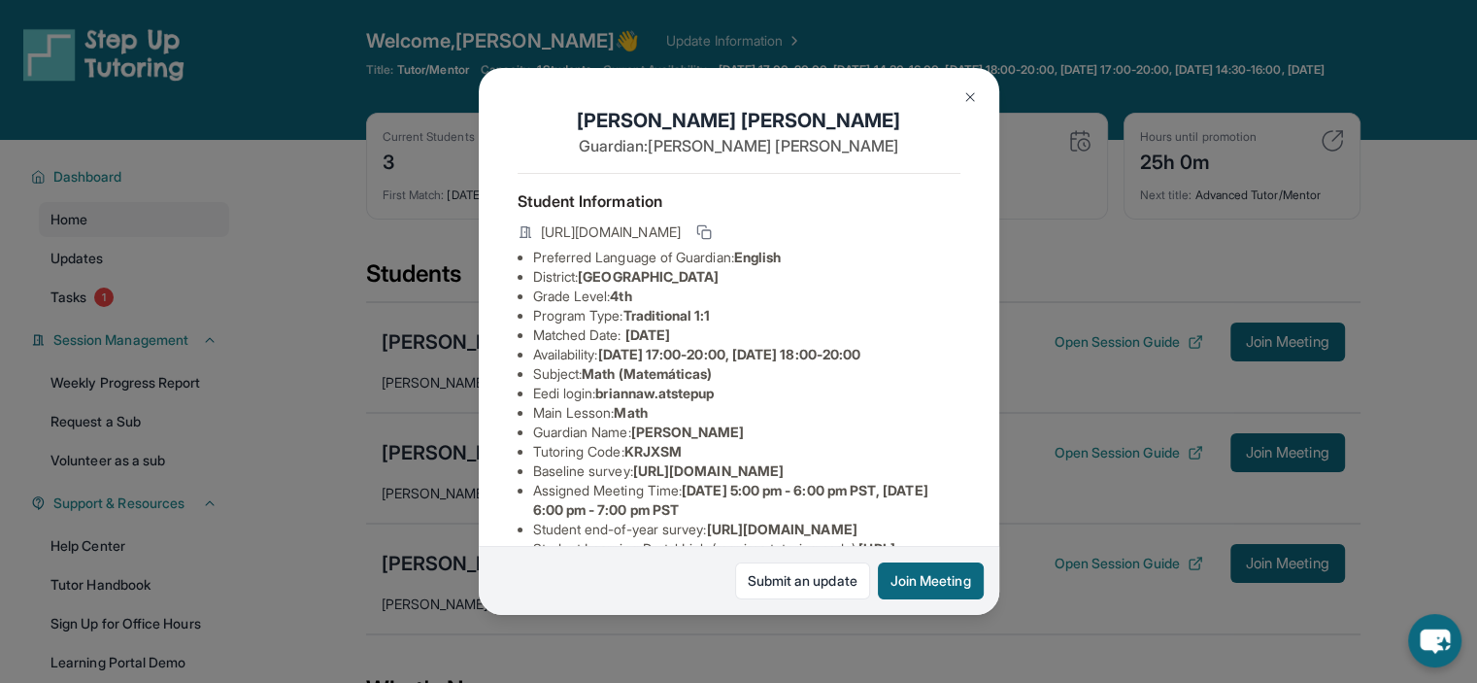
click at [402, 500] on div "[PERSON_NAME] Guardian: [PERSON_NAME] Student Information [URL][DOMAIN_NAME] Pr…" at bounding box center [738, 341] width 1477 height 683
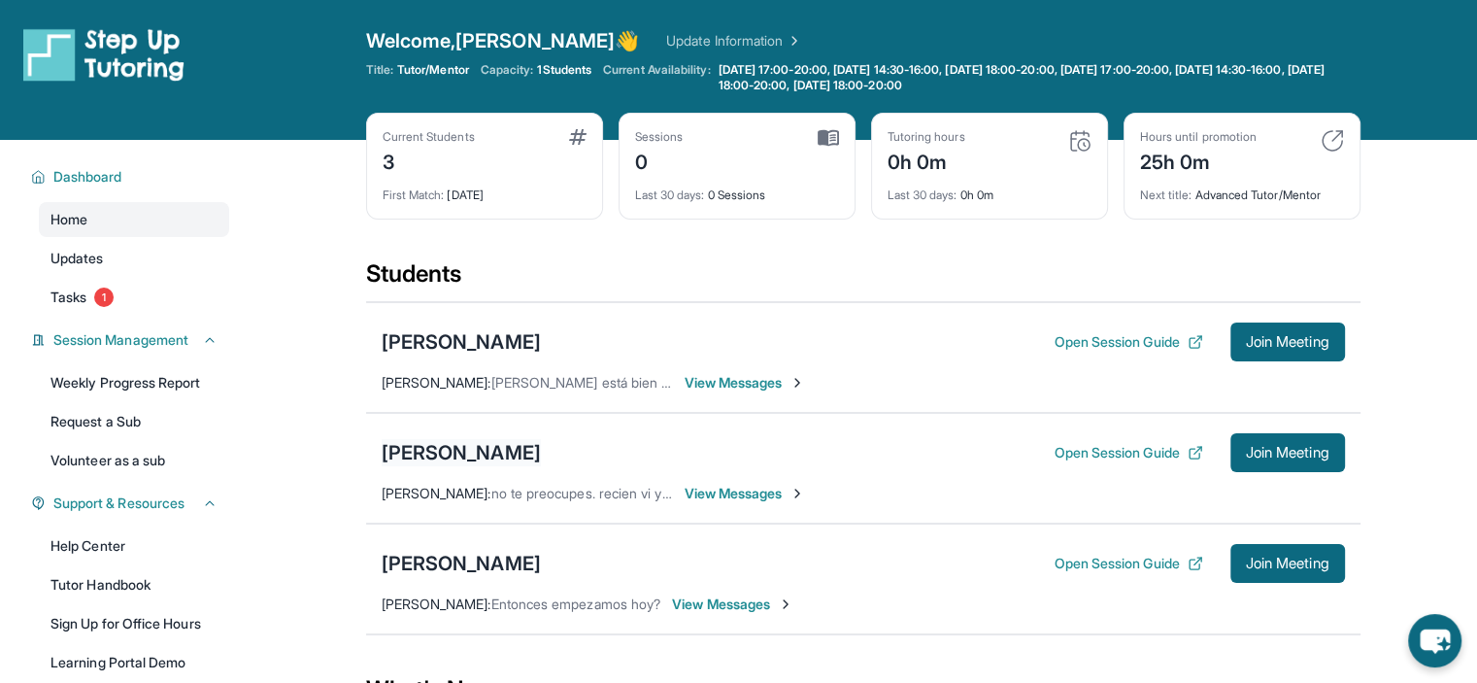
click at [424, 455] on div "[PERSON_NAME]" at bounding box center [461, 452] width 159 height 27
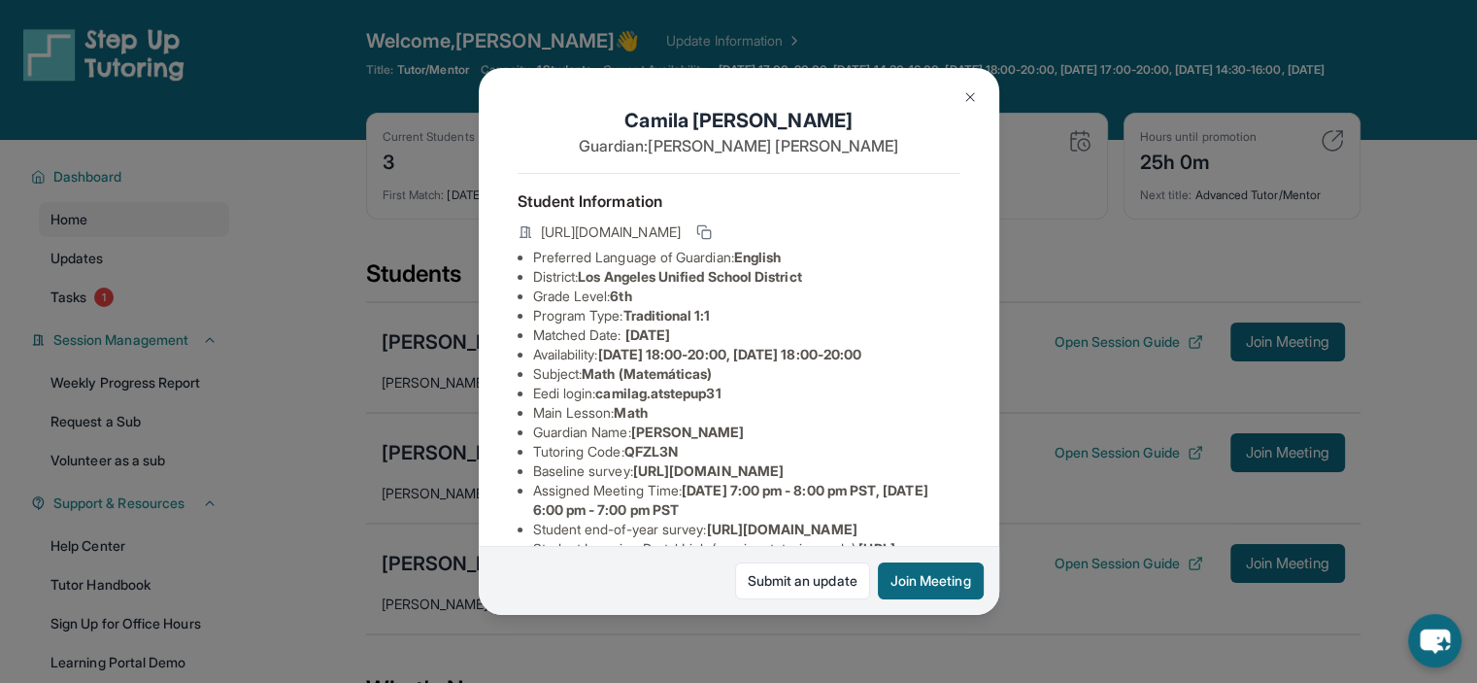
click at [404, 456] on div "[PERSON_NAME] Guardian: [PERSON_NAME] Student Information [URL][DOMAIN_NAME] Pr…" at bounding box center [738, 341] width 1477 height 683
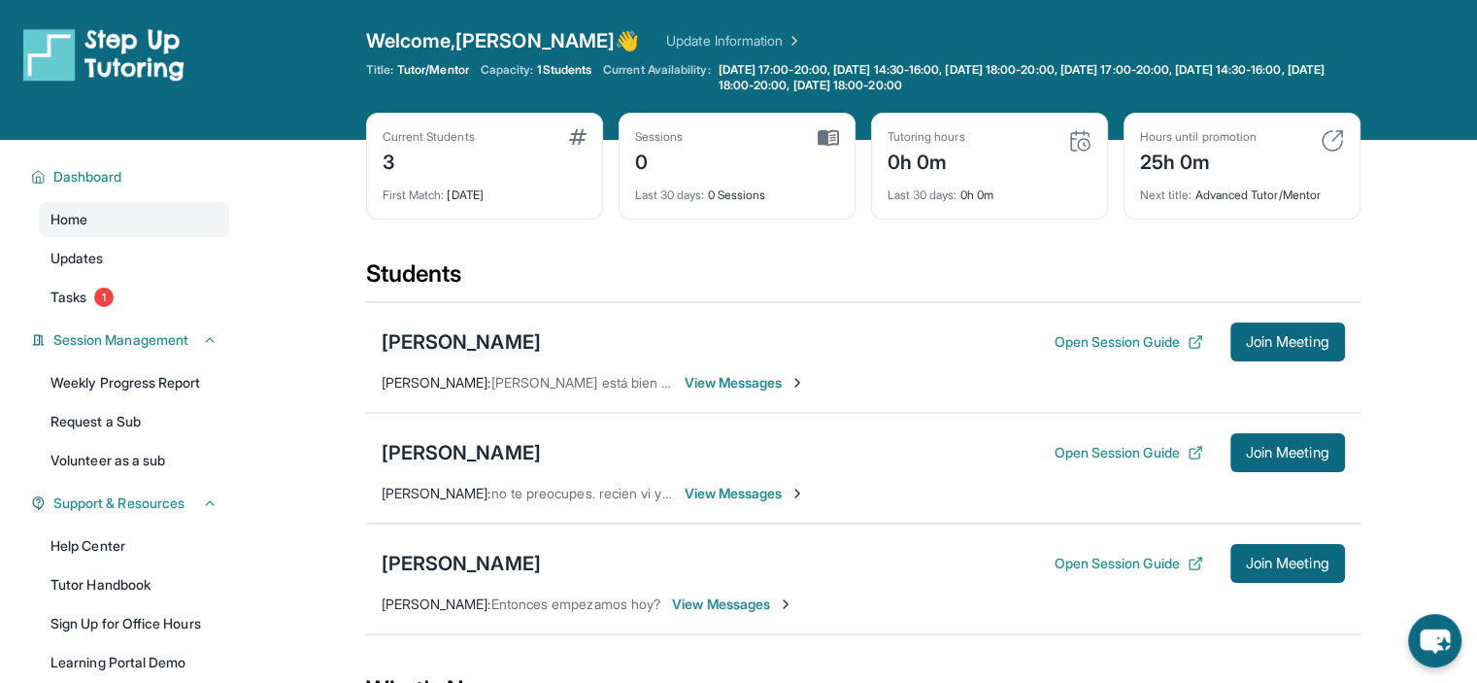
click at [484, 350] on div "[PERSON_NAME]" at bounding box center [461, 341] width 159 height 27
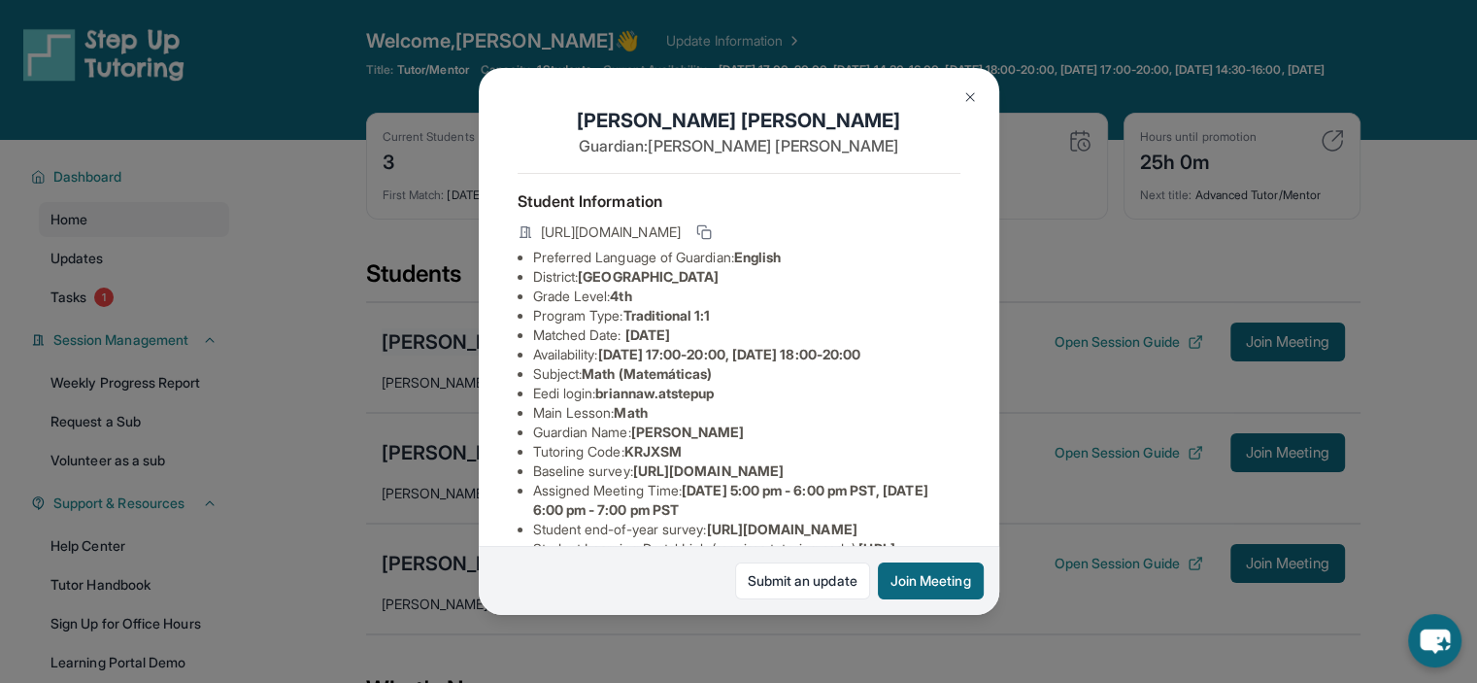
click at [460, 353] on div "[PERSON_NAME] Guardian: [PERSON_NAME] Student Information [URL][DOMAIN_NAME] Pr…" at bounding box center [738, 341] width 1477 height 683
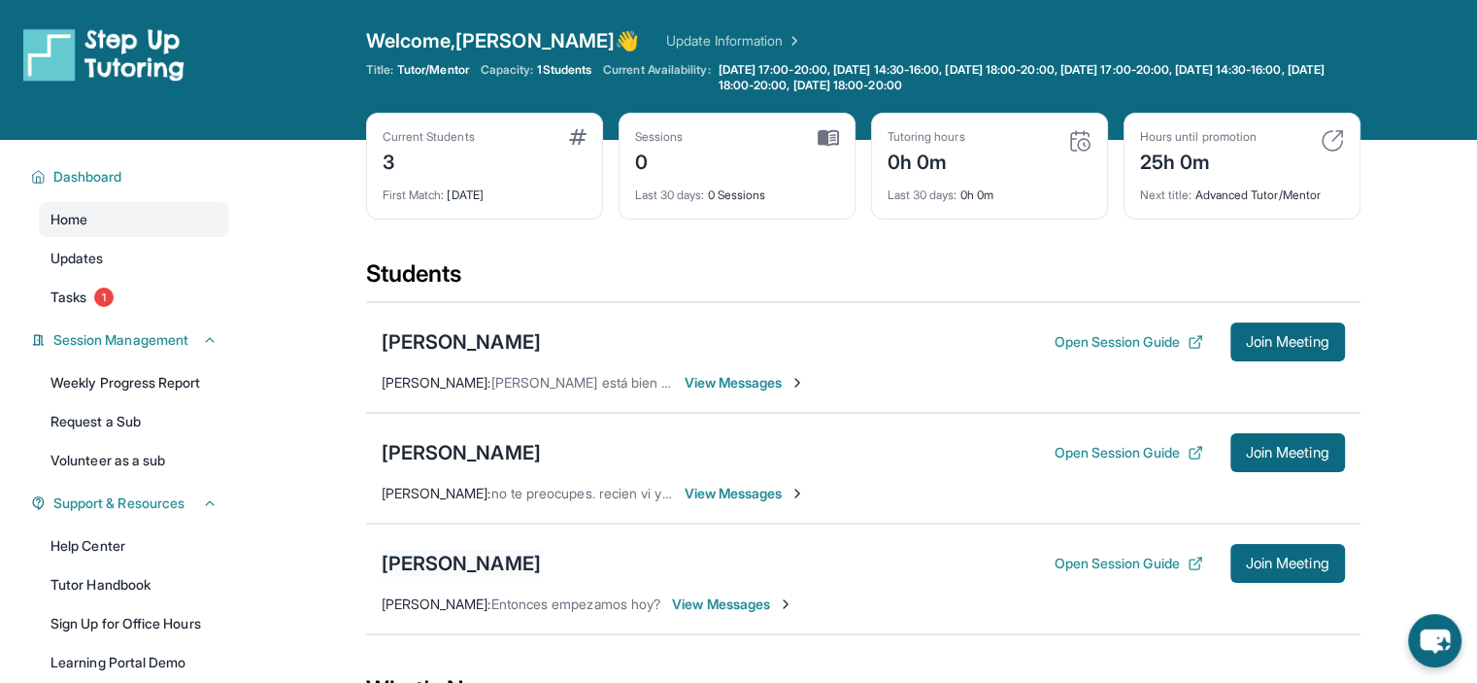
click at [460, 556] on div "[PERSON_NAME]" at bounding box center [461, 563] width 159 height 27
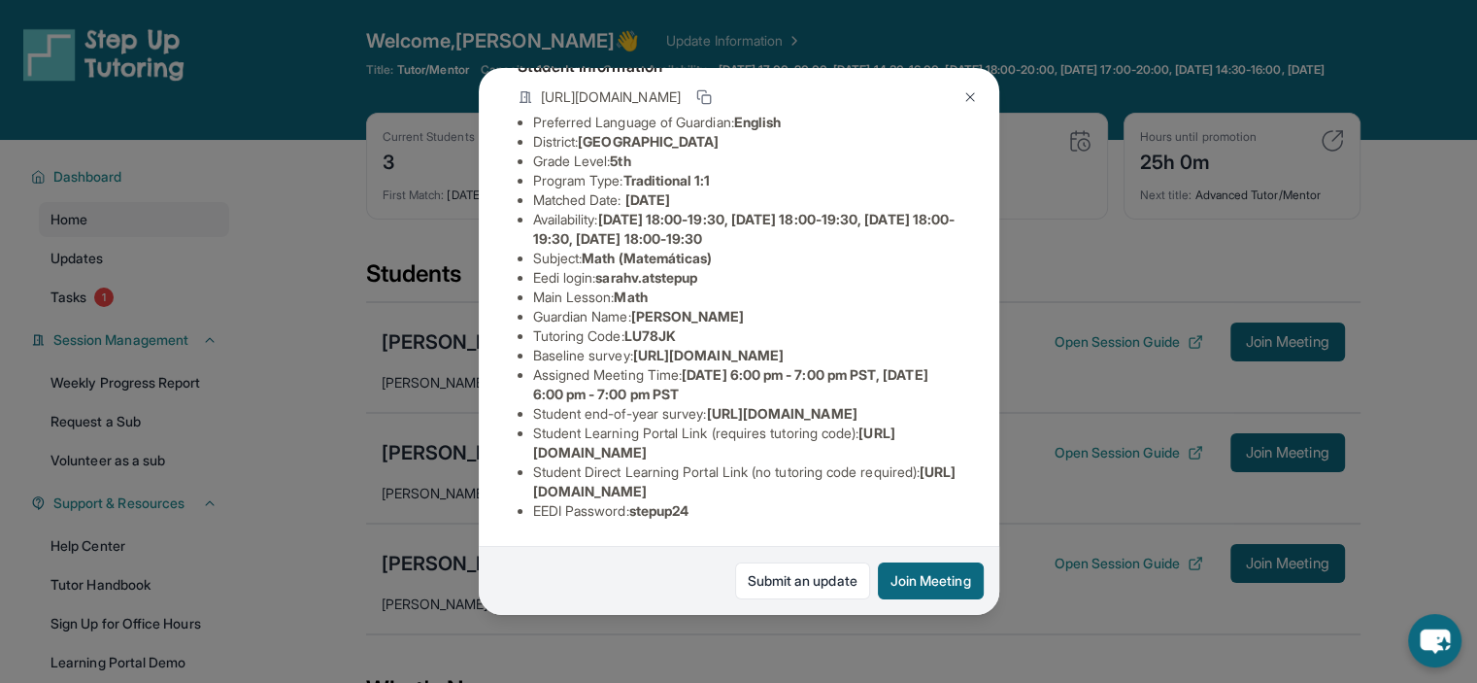
scroll to position [300, 0]
click at [392, 267] on div "[PERSON_NAME] Guardian: [PERSON_NAME] Student Information [URL][DOMAIN_NAME] Pr…" at bounding box center [738, 341] width 1477 height 683
